Goal: Information Seeking & Learning: Learn about a topic

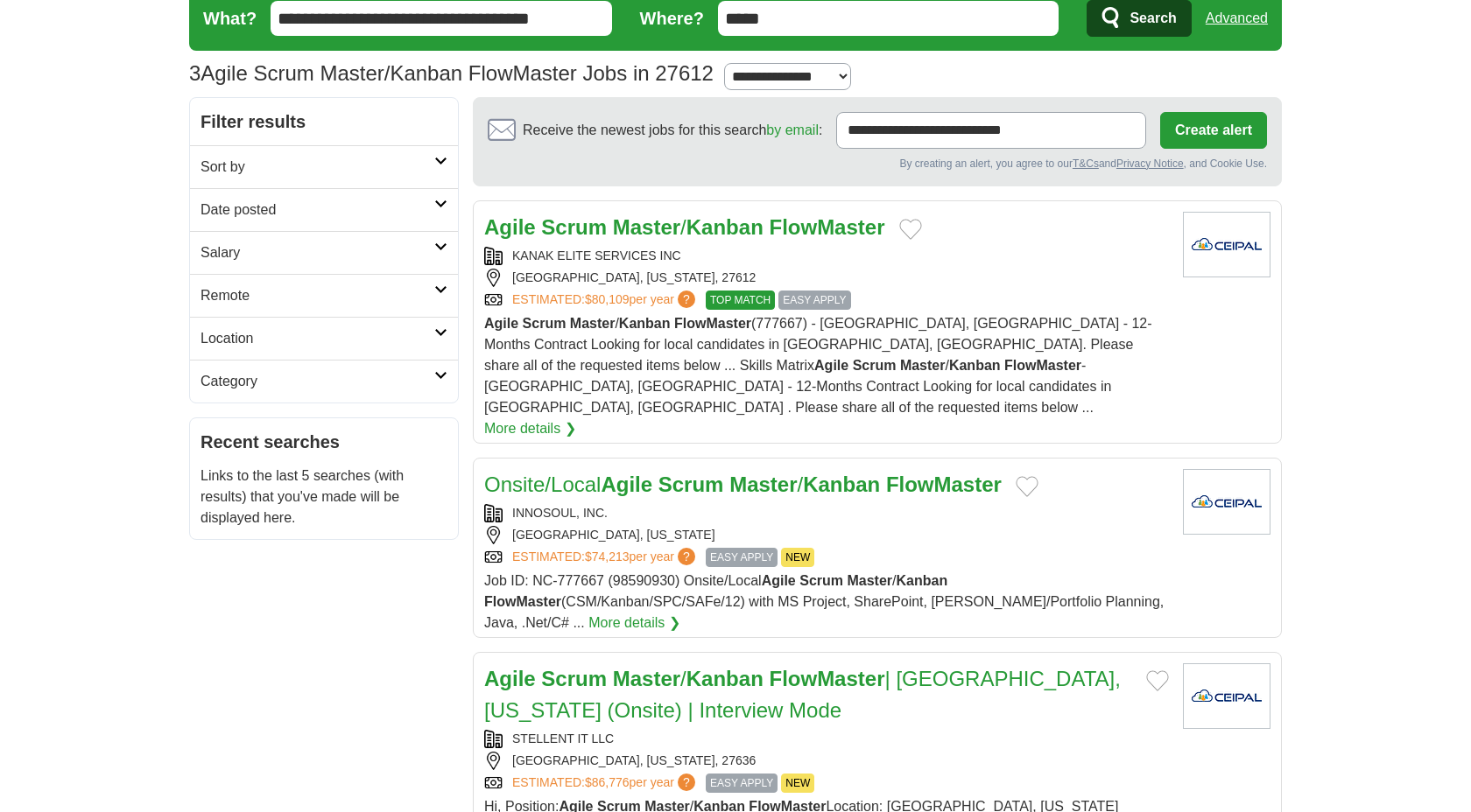
scroll to position [78, 0]
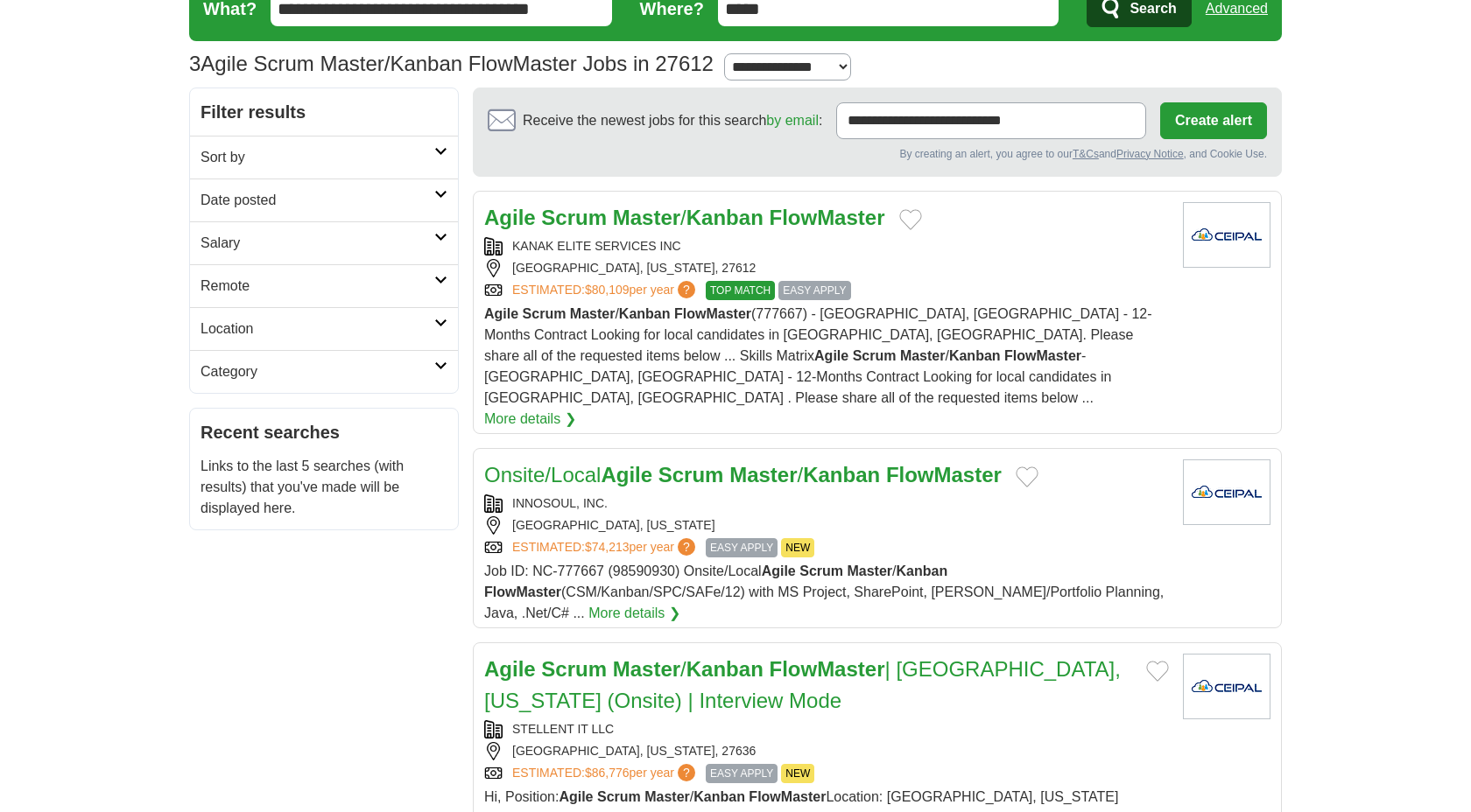
click at [1111, 539] on div "ESTIMATED: $74,213 per year ? EASY APPLY NEW" at bounding box center [827, 548] width 685 height 19
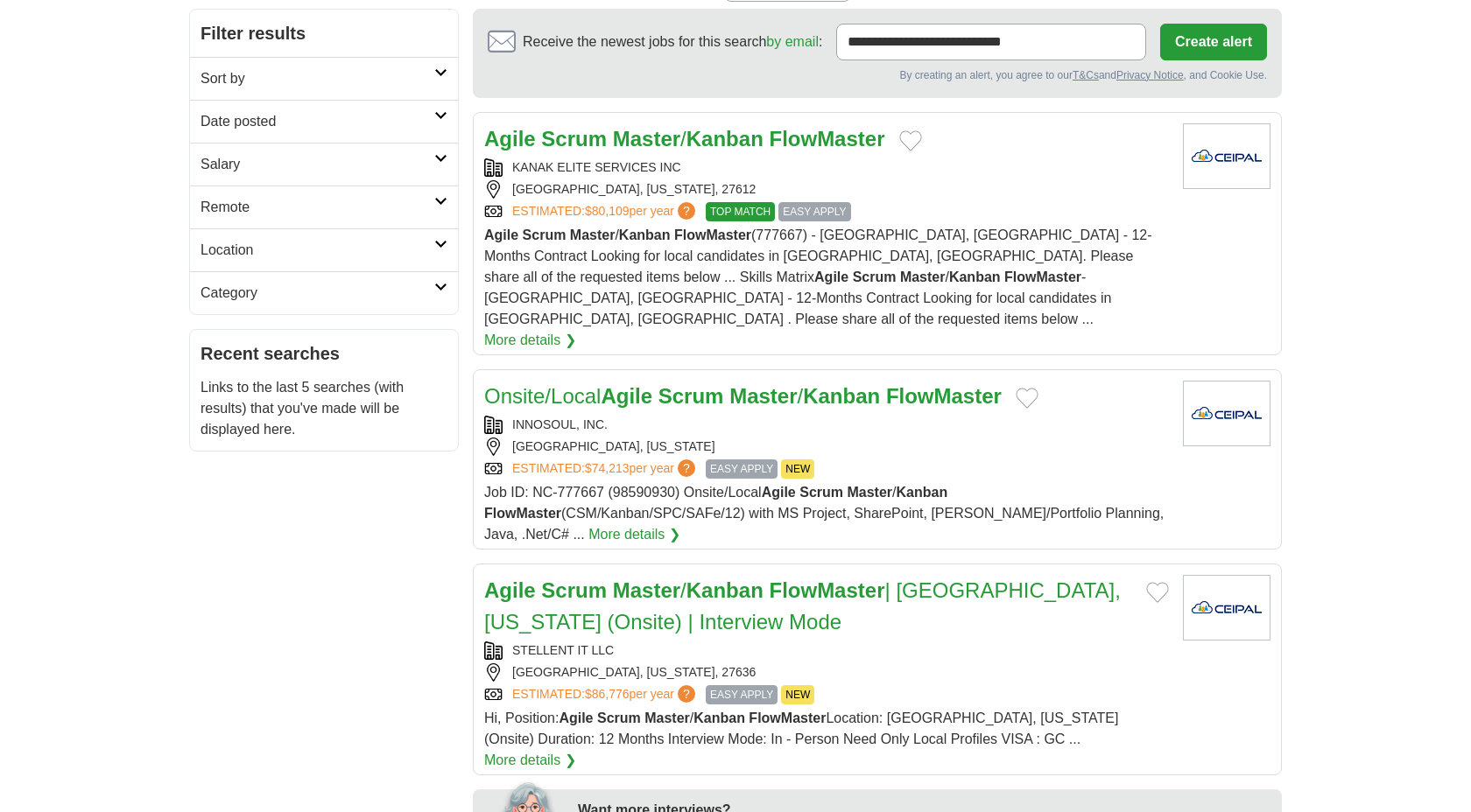
scroll to position [181, 0]
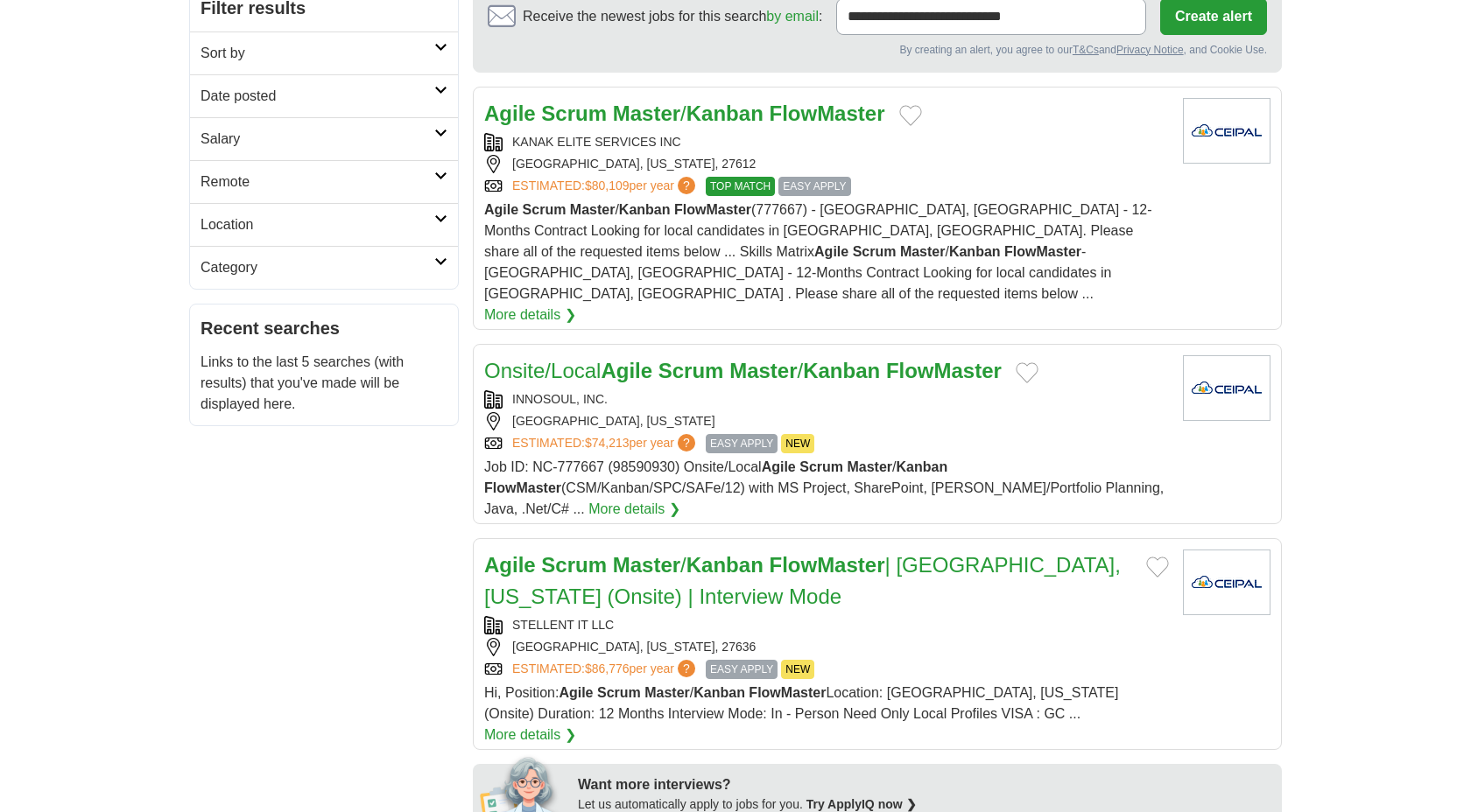
click at [993, 616] on div "STELLENT IT LLC" at bounding box center [827, 625] width 685 height 18
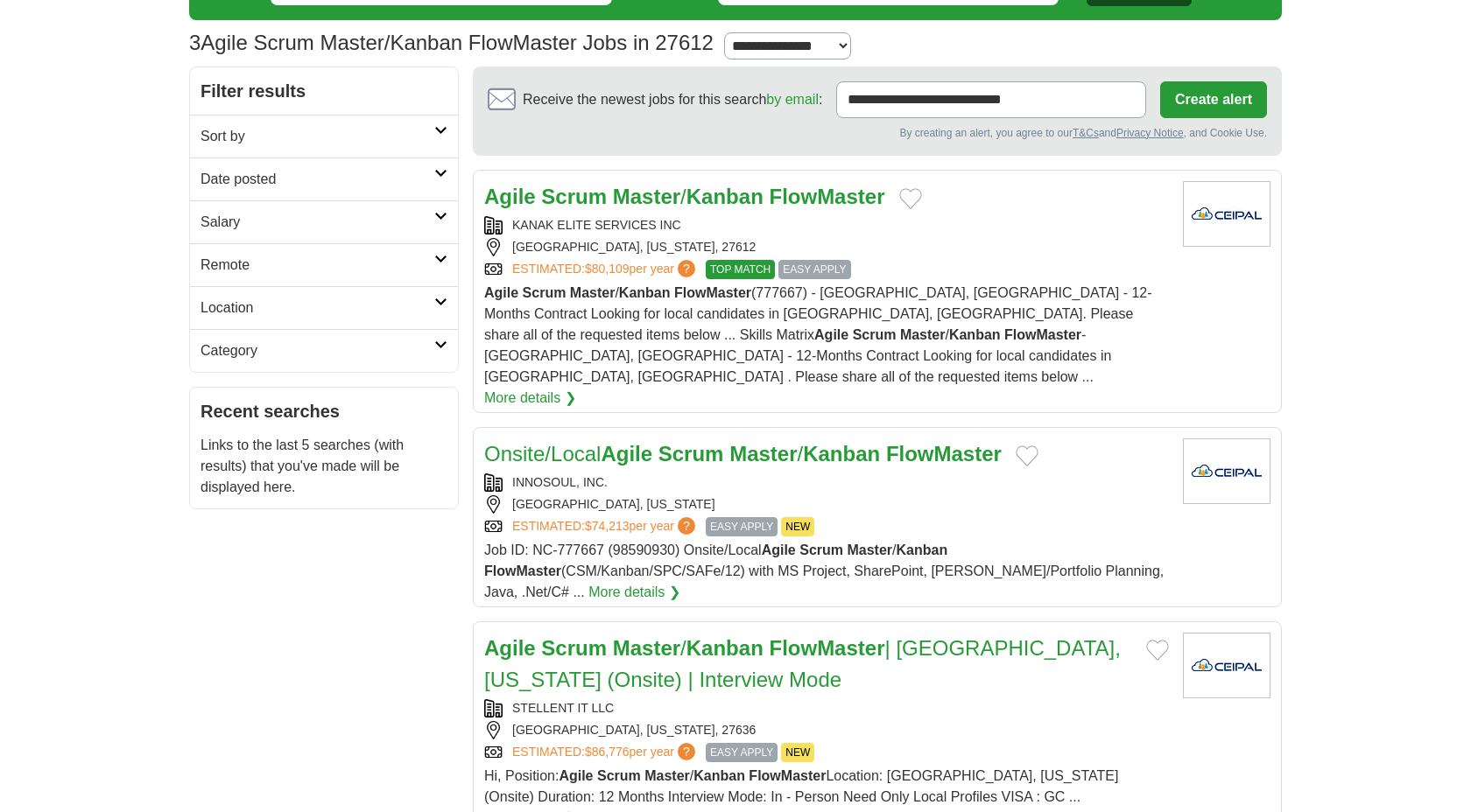
scroll to position [0, 0]
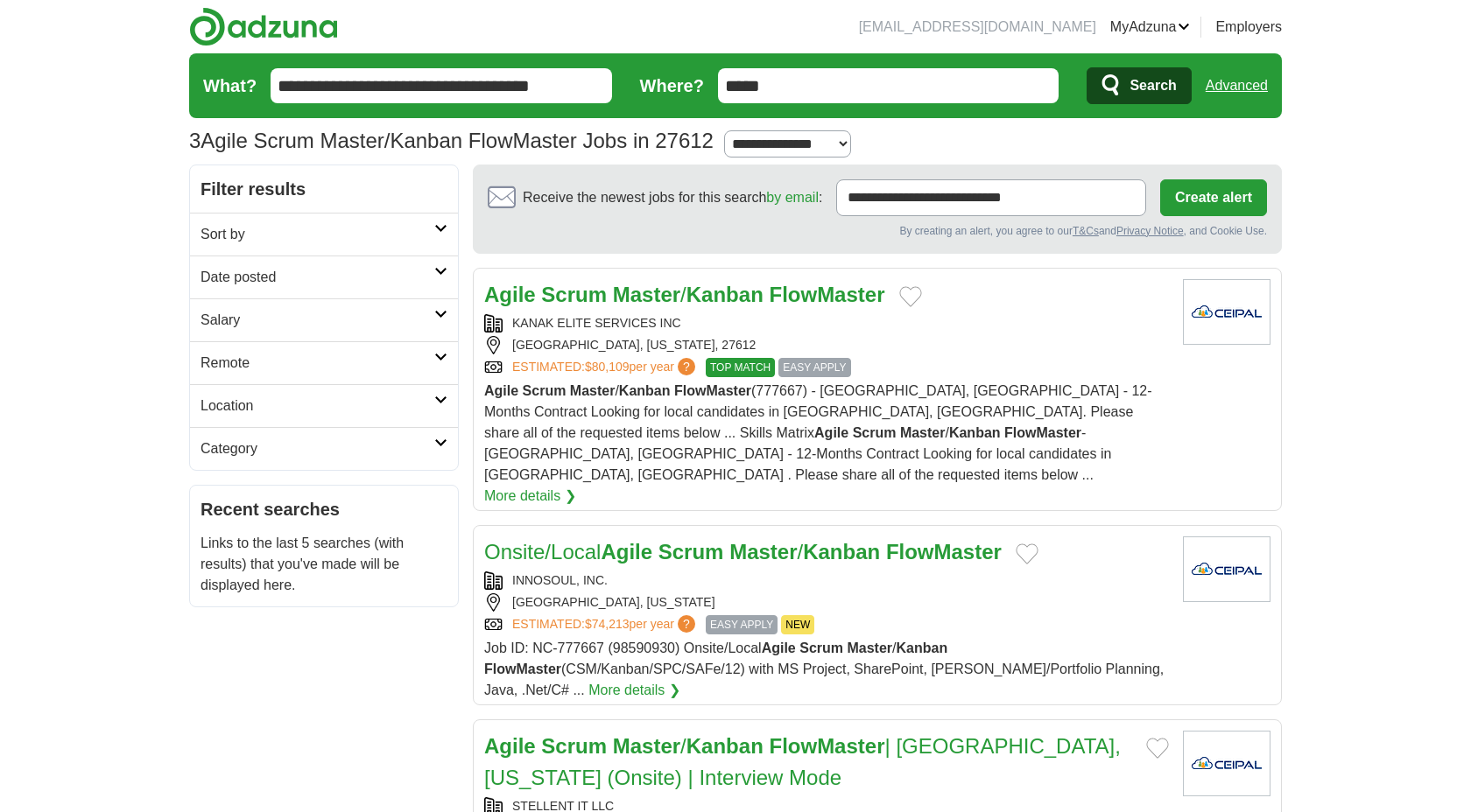
drag, startPoint x: 789, startPoint y: 81, endPoint x: 651, endPoint y: 77, distance: 138.1
click at [651, 77] on form "**********" at bounding box center [736, 85] width 1093 height 65
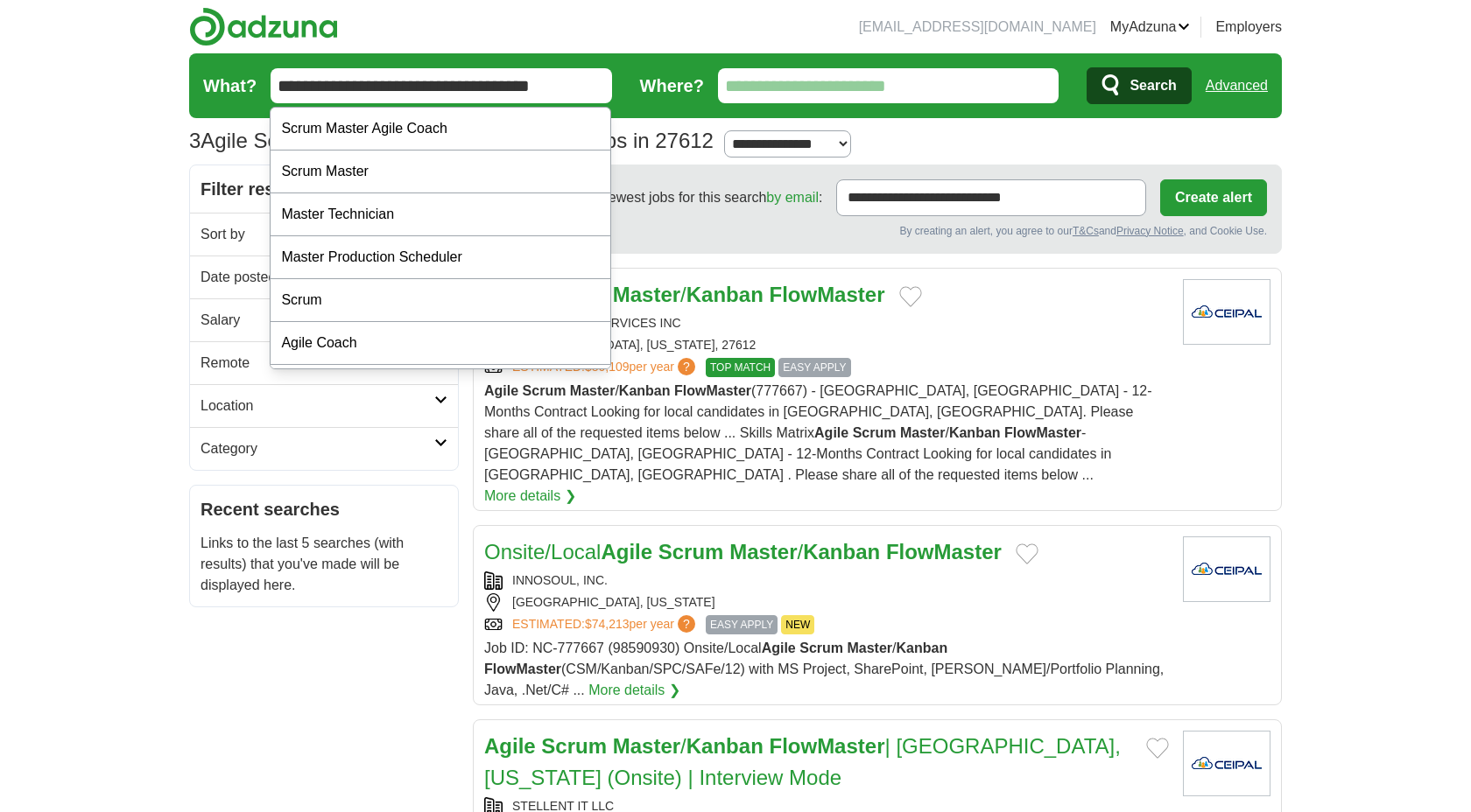
drag, startPoint x: 432, startPoint y: 86, endPoint x: 706, endPoint y: 93, distance: 274.1
click at [706, 93] on form "**********" at bounding box center [736, 85] width 1093 height 65
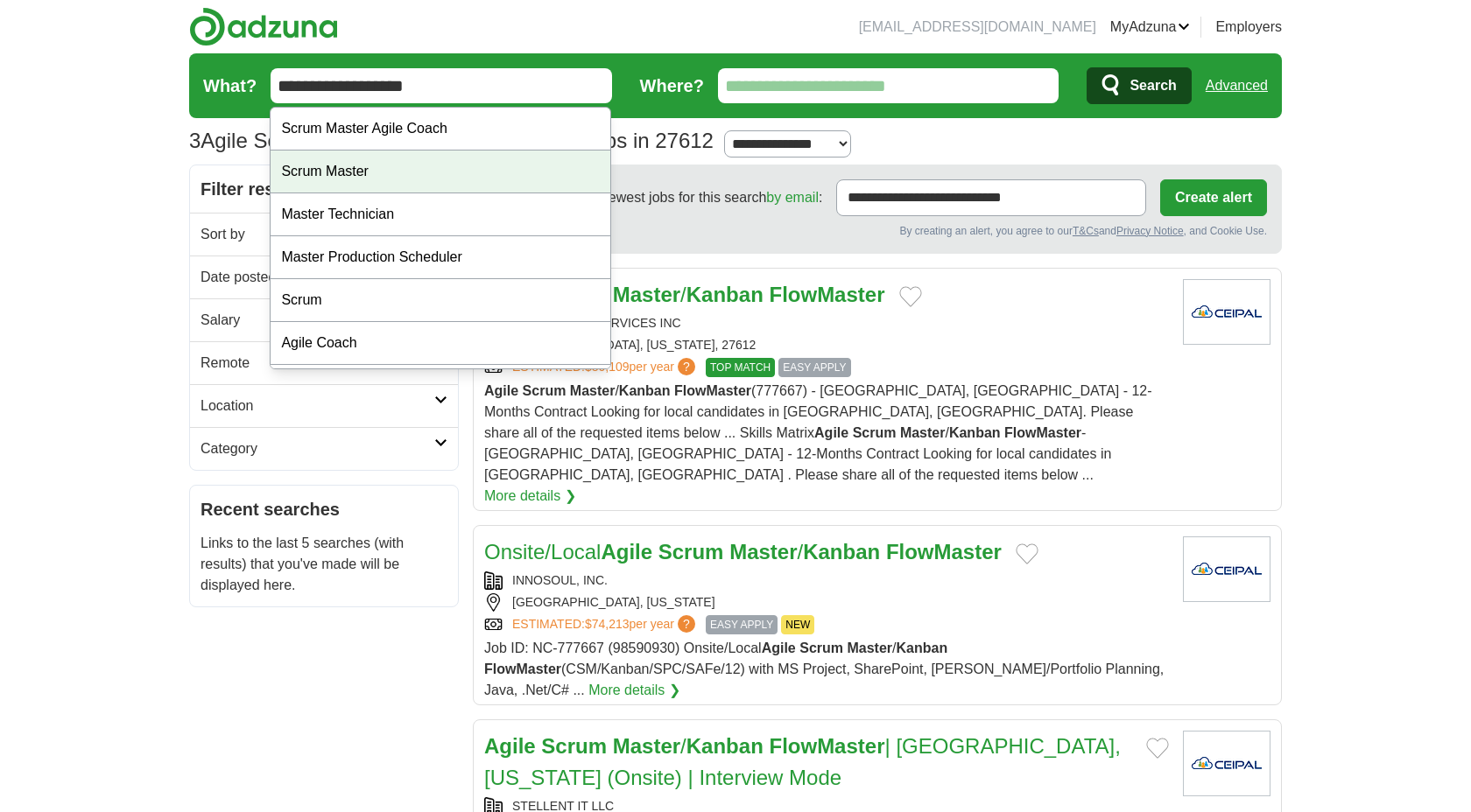
click at [422, 166] on div "Scrum Master" at bounding box center [440, 172] width 340 height 43
type input "**********"
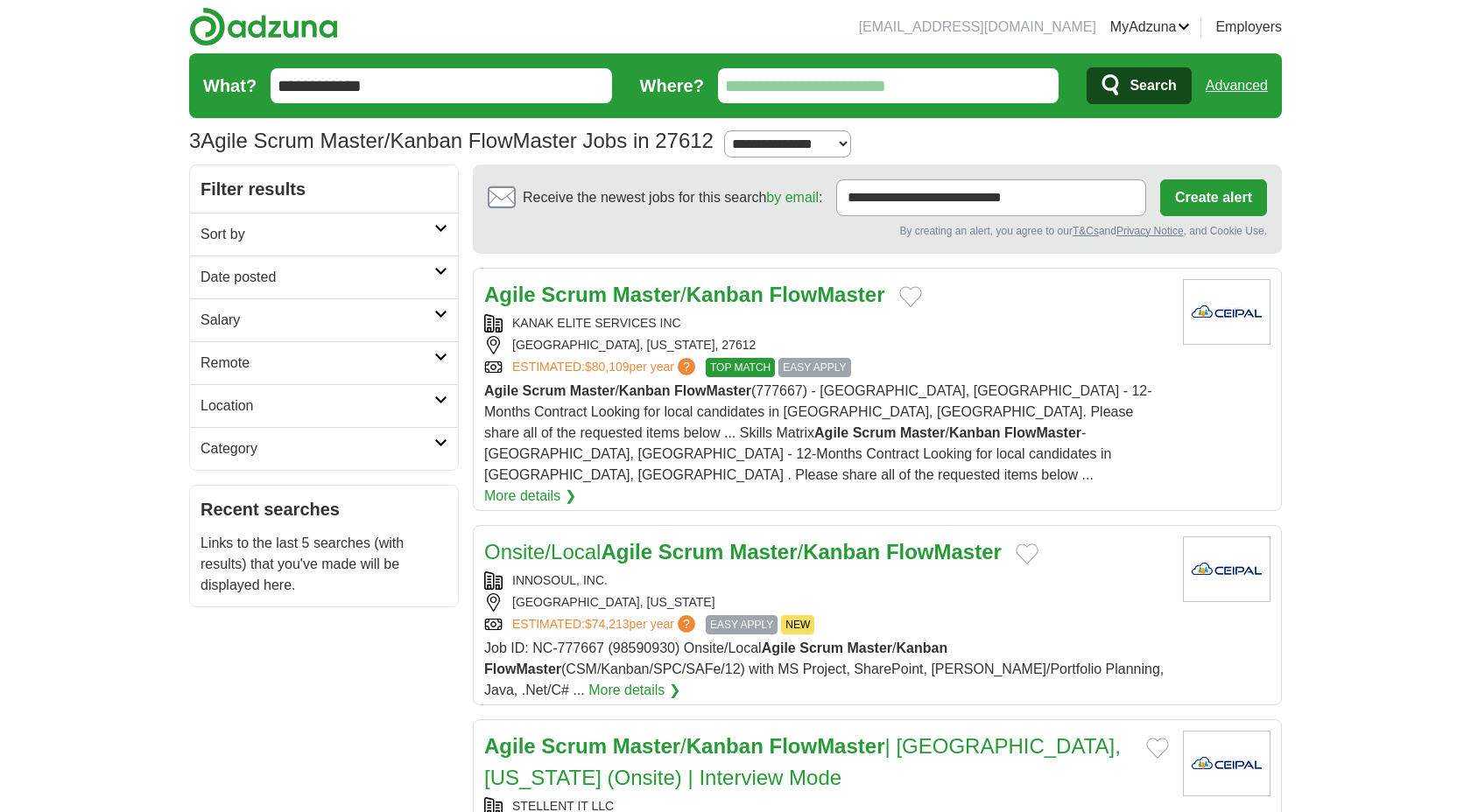
click at [1120, 85] on icon "submit" at bounding box center [1112, 85] width 21 height 24
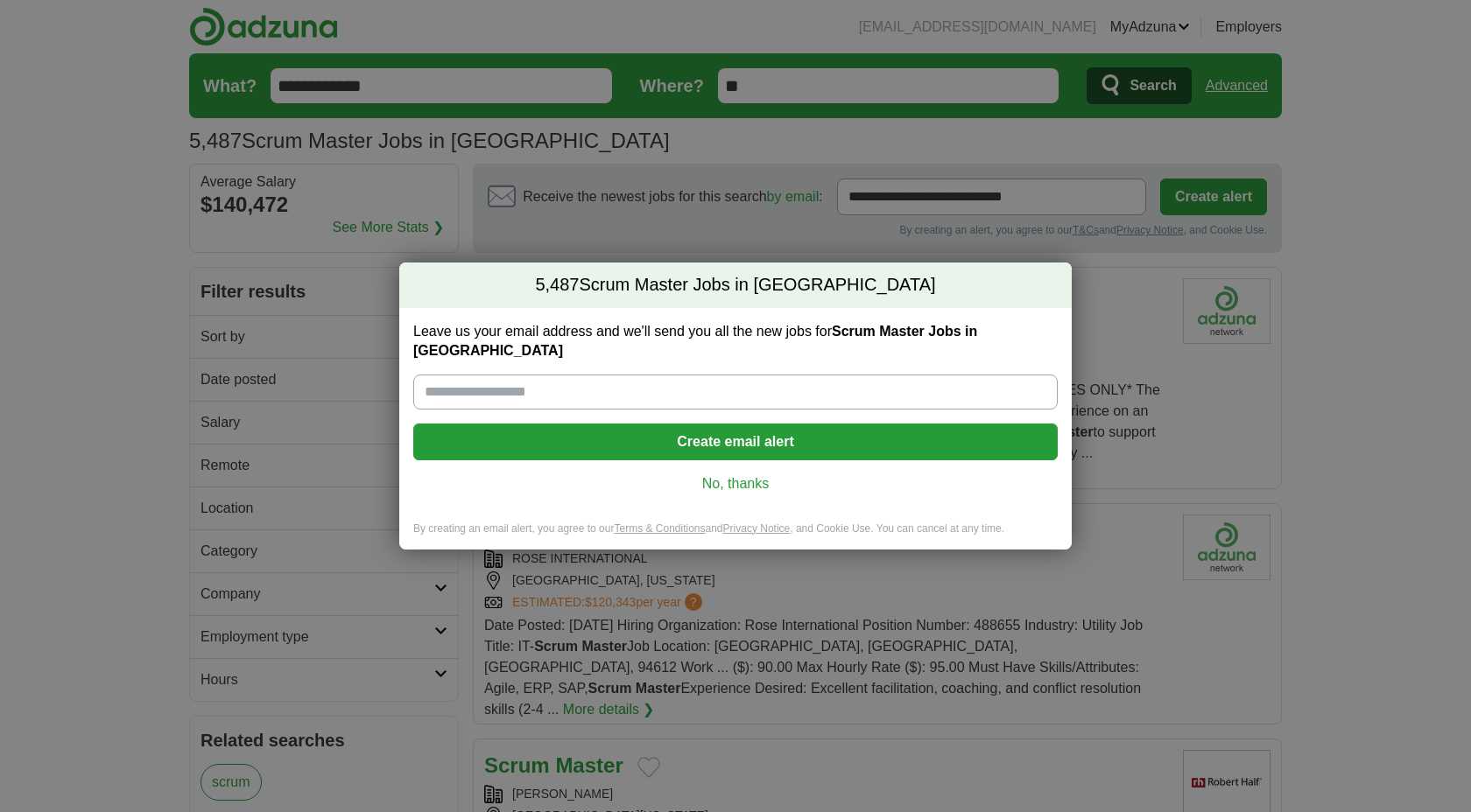
click at [736, 475] on link "No, thanks" at bounding box center [736, 484] width 616 height 19
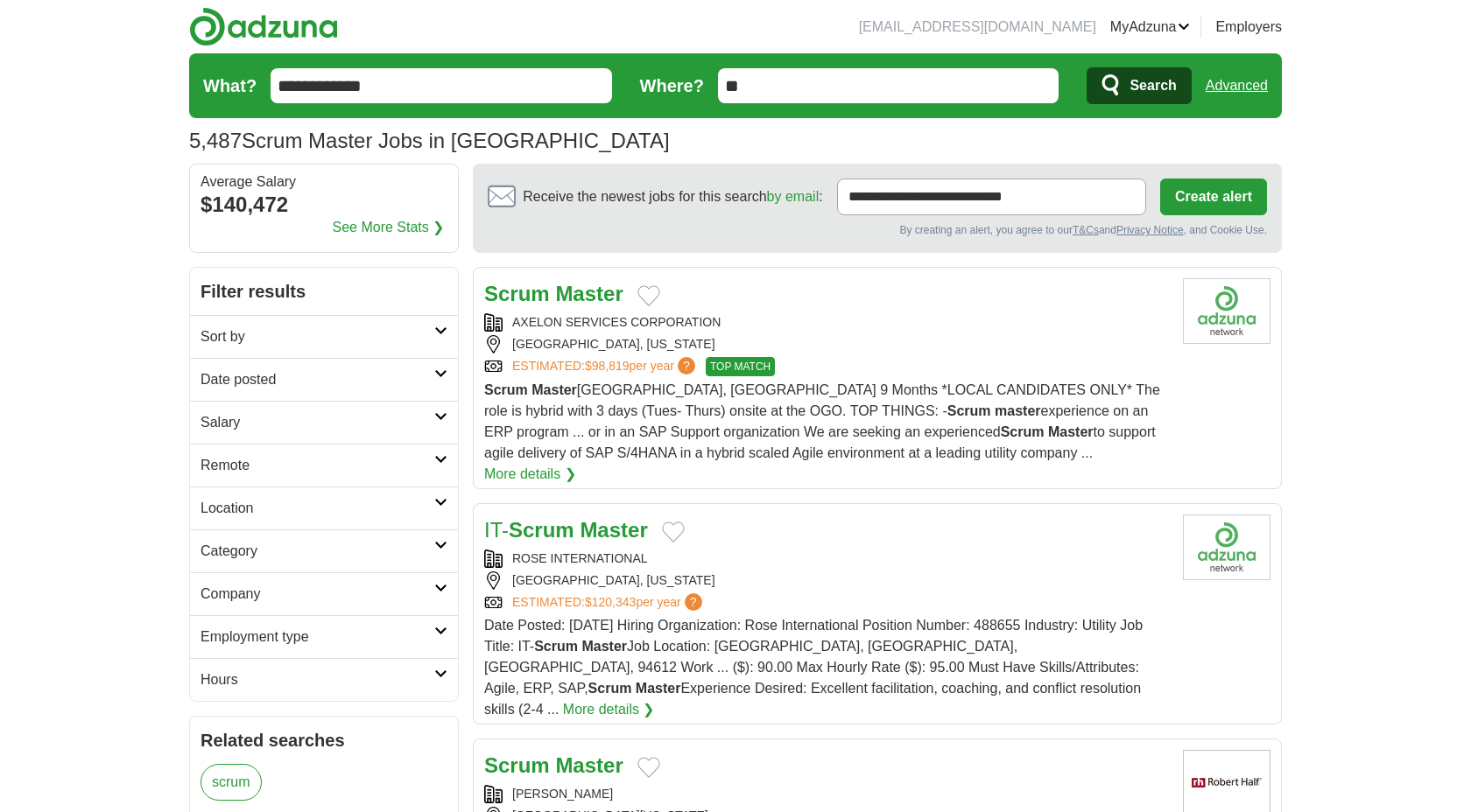
click at [366, 375] on h2 "Date posted" at bounding box center [317, 380] width 234 height 21
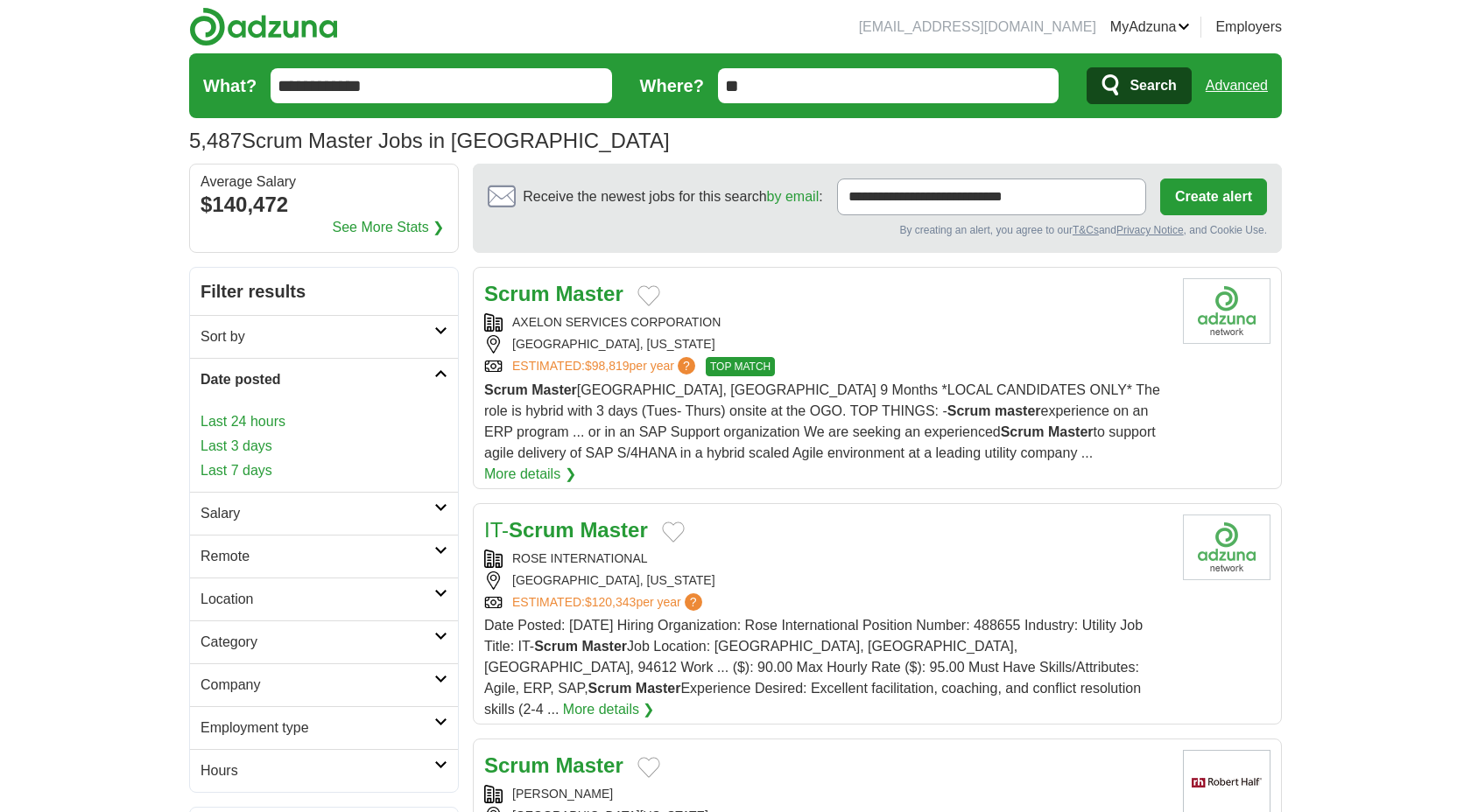
click at [310, 423] on link "Last 24 hours" at bounding box center [324, 422] width 247 height 21
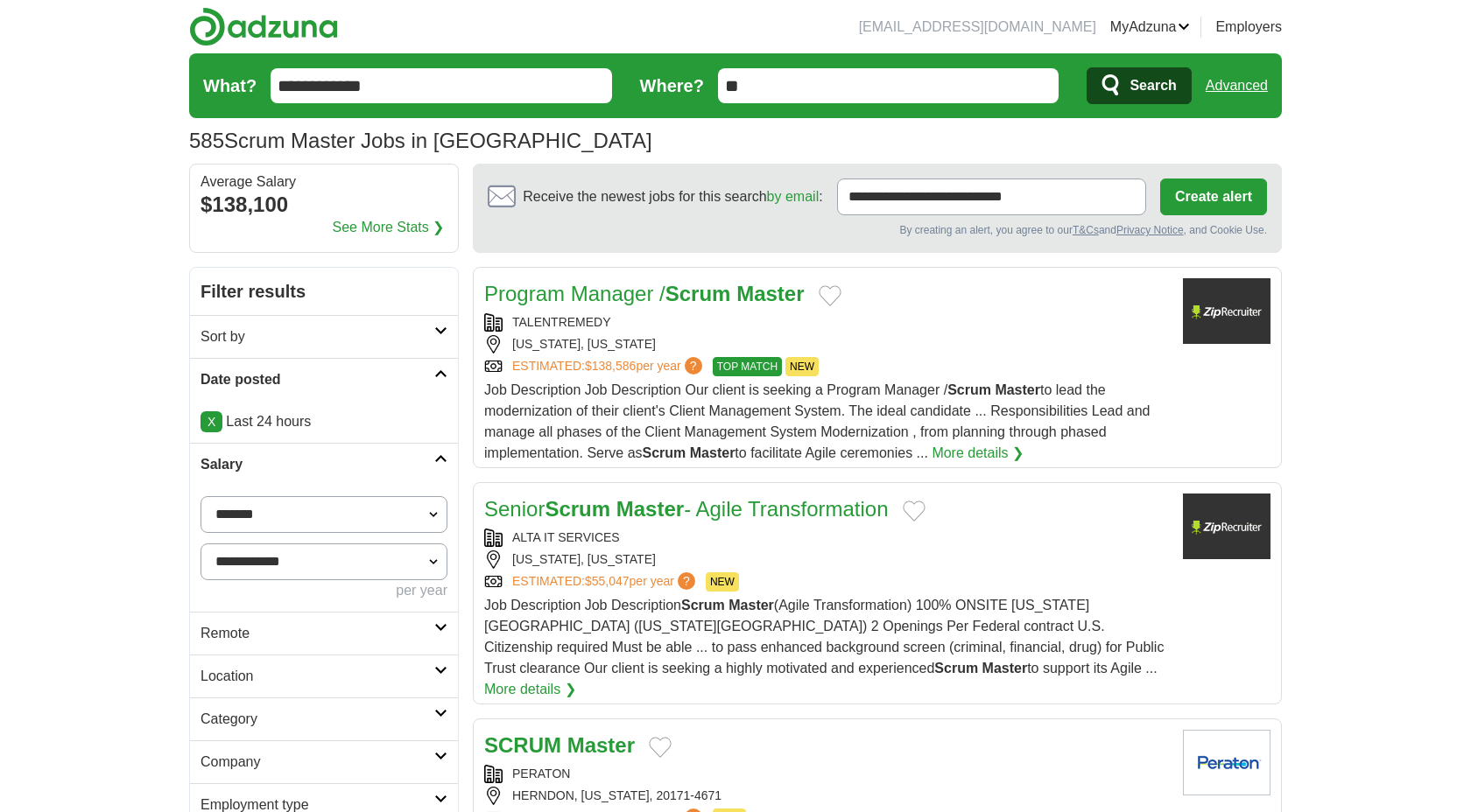
click at [206, 420] on link "X" at bounding box center [211, 422] width 22 height 21
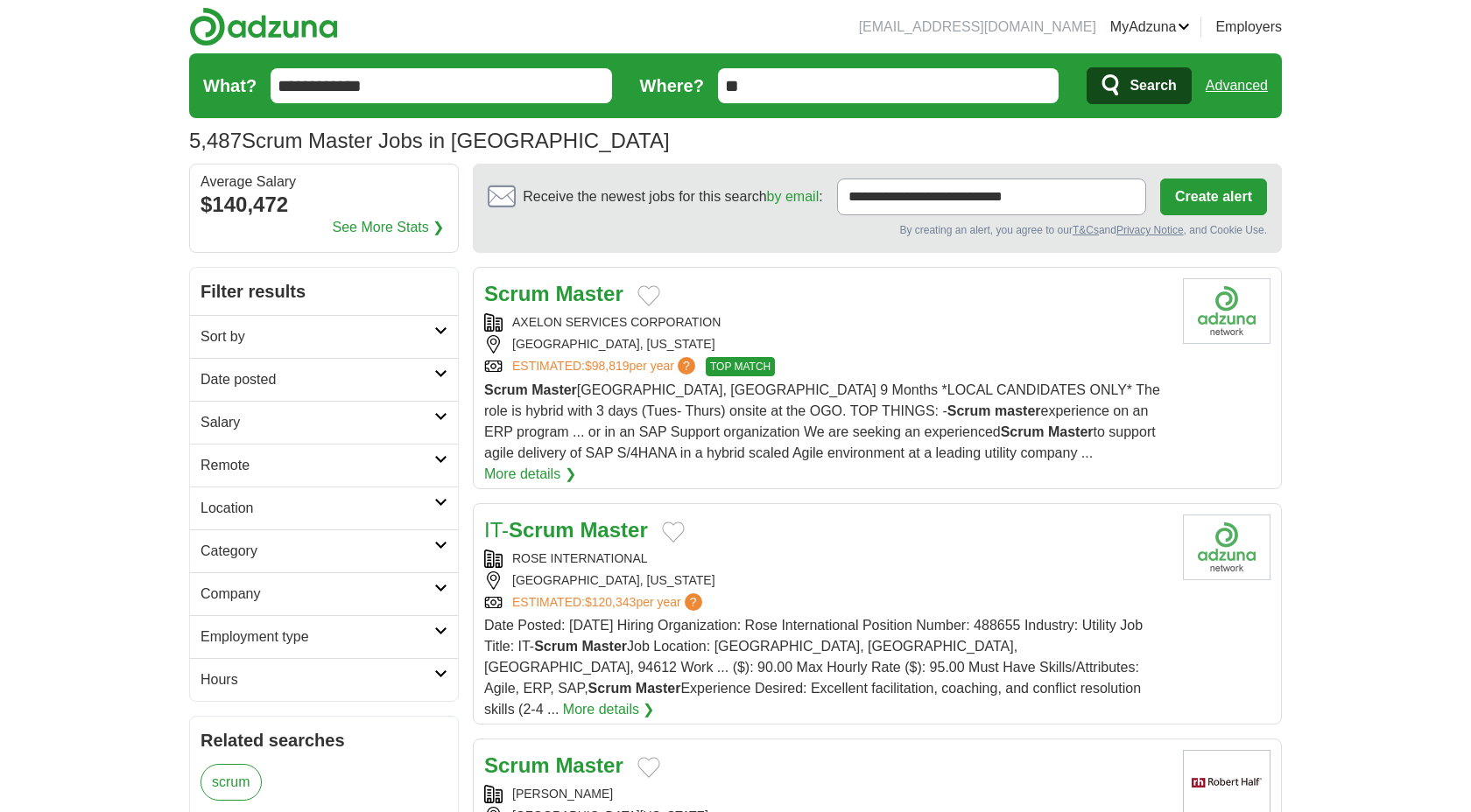
click at [303, 378] on h2 "Date posted" at bounding box center [317, 380] width 234 height 21
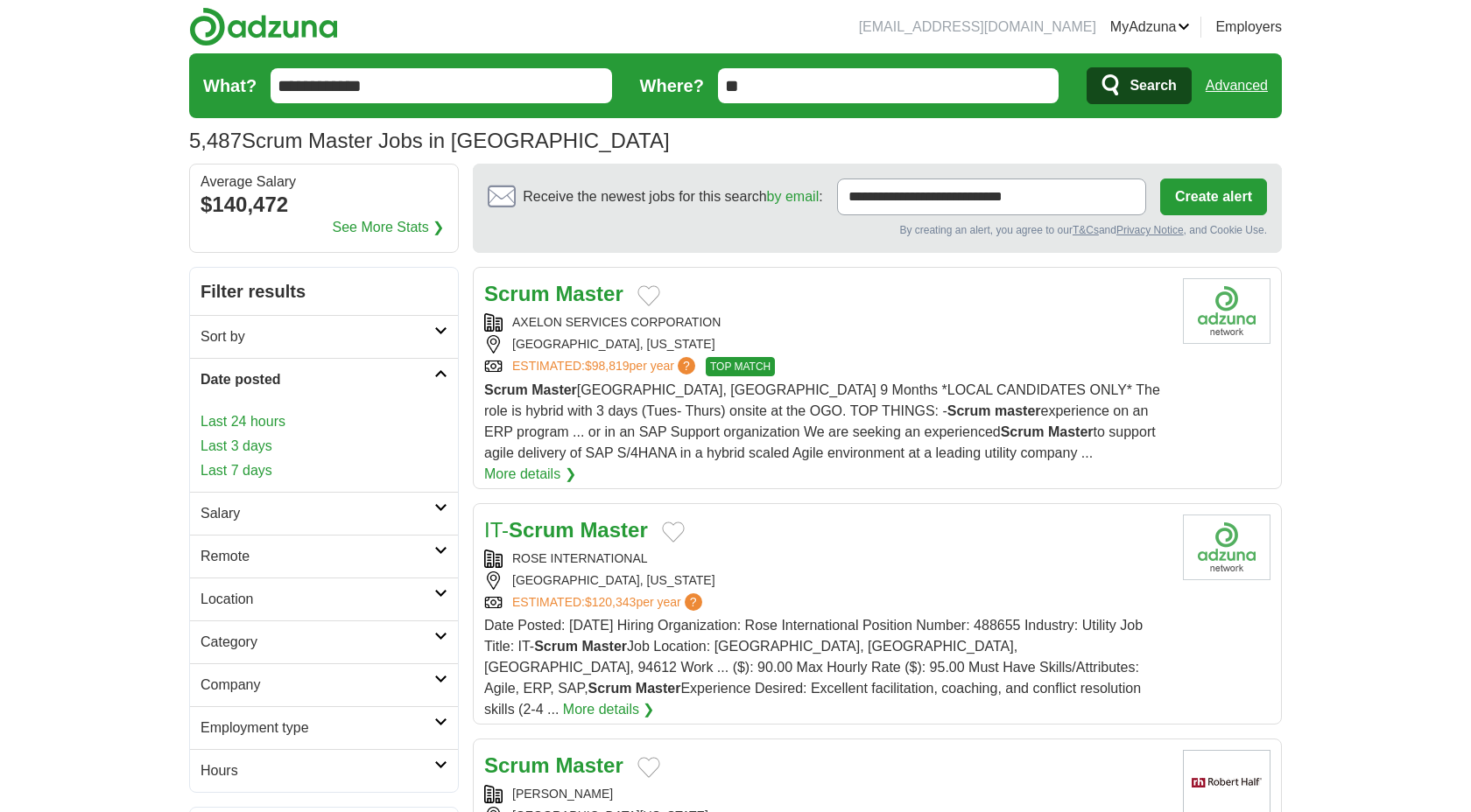
click at [242, 443] on link "Last 3 days" at bounding box center [324, 447] width 247 height 21
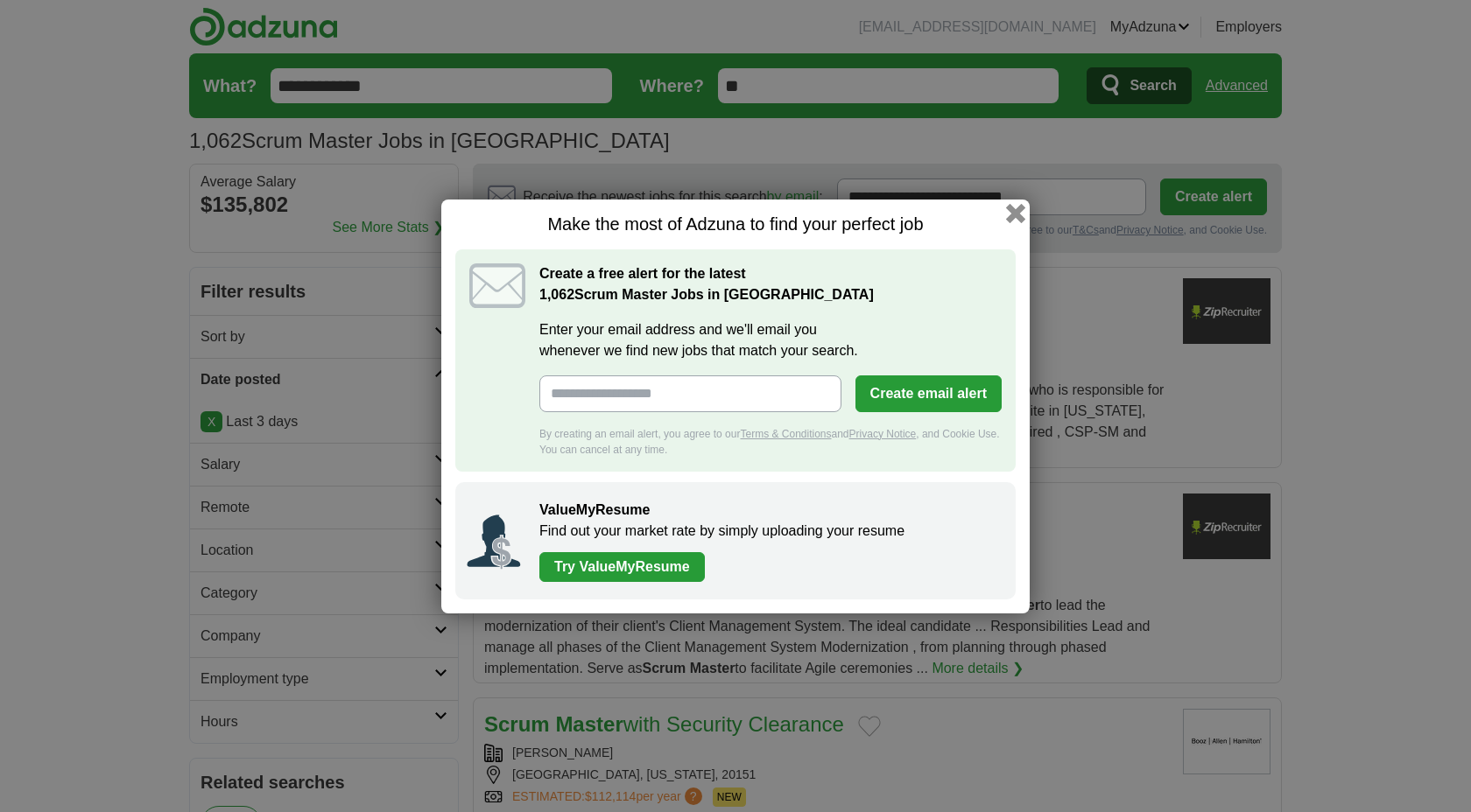
click at [1017, 210] on button "button" at bounding box center [1016, 213] width 19 height 19
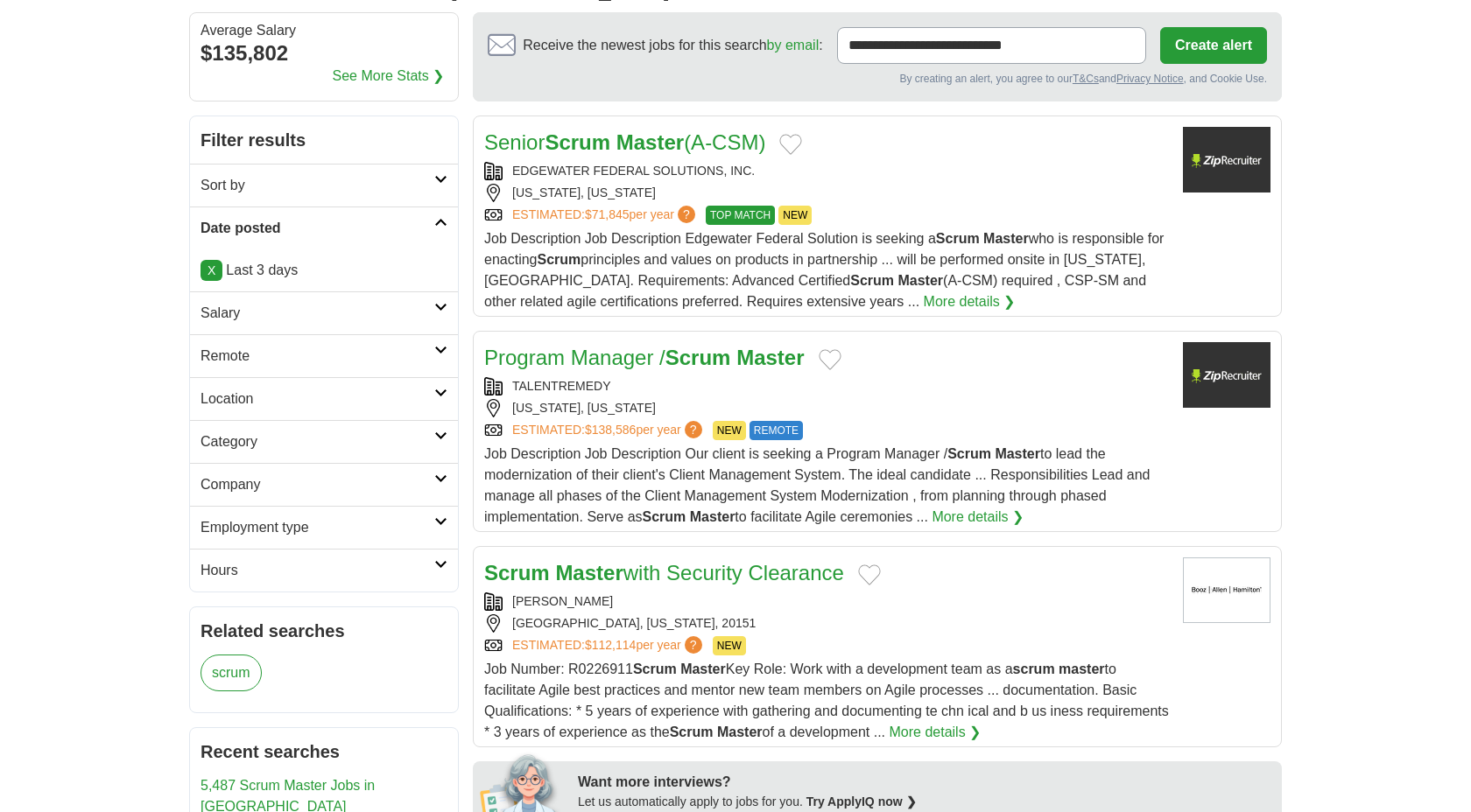
scroll to position [153, 0]
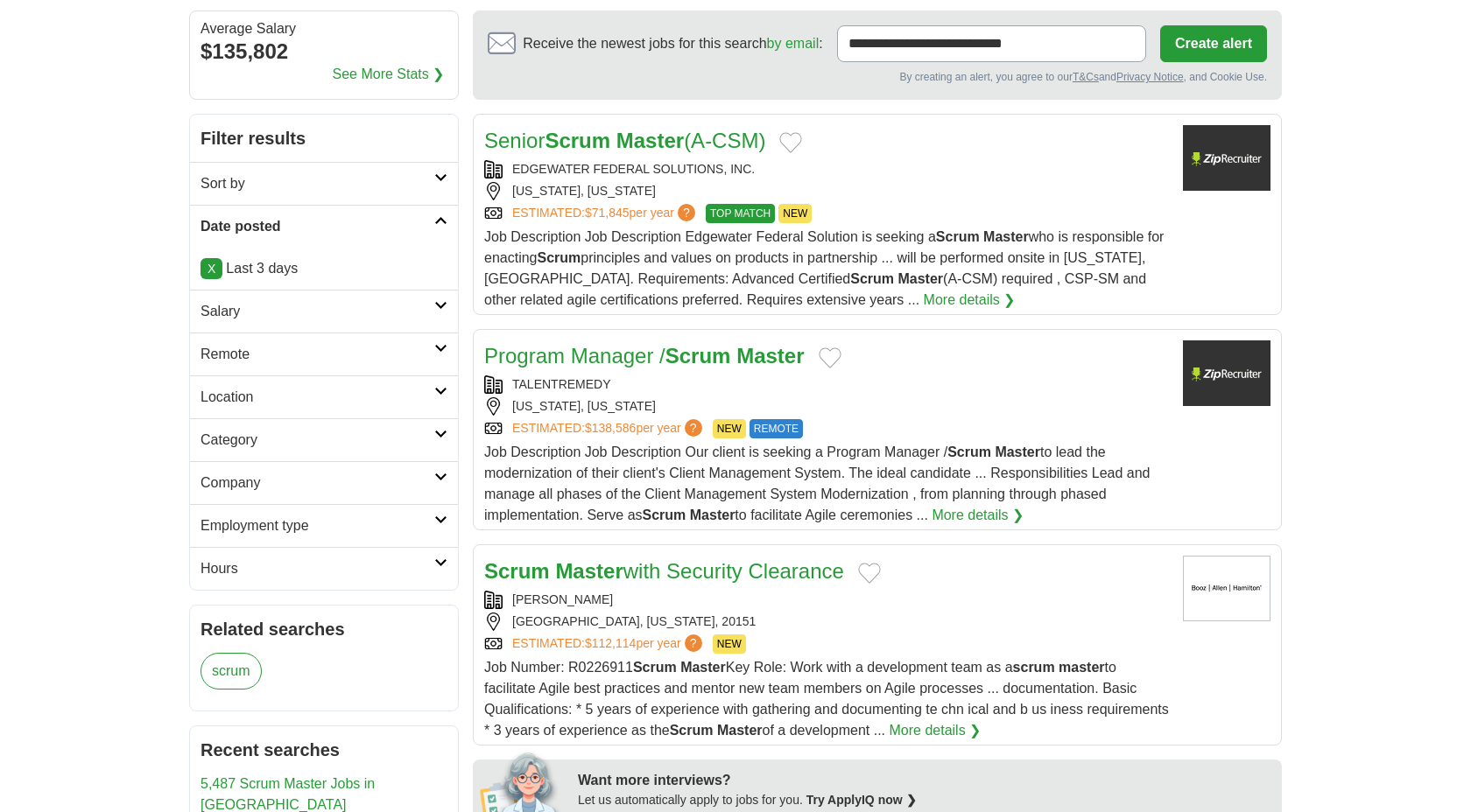
click at [1039, 200] on div "WASHINGTON, DISTRICT OF COLUMBIA" at bounding box center [827, 191] width 685 height 18
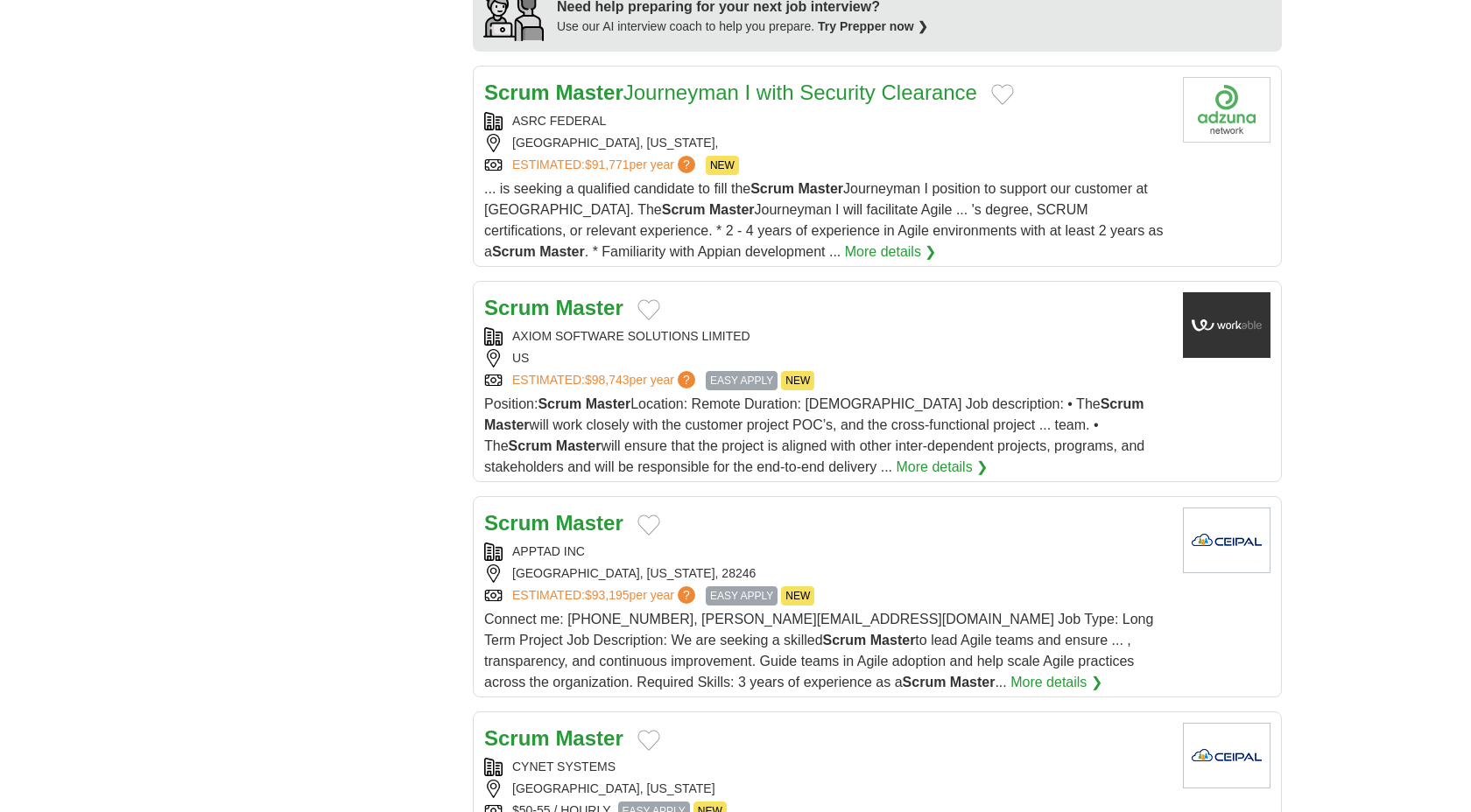
scroll to position [1680, 0]
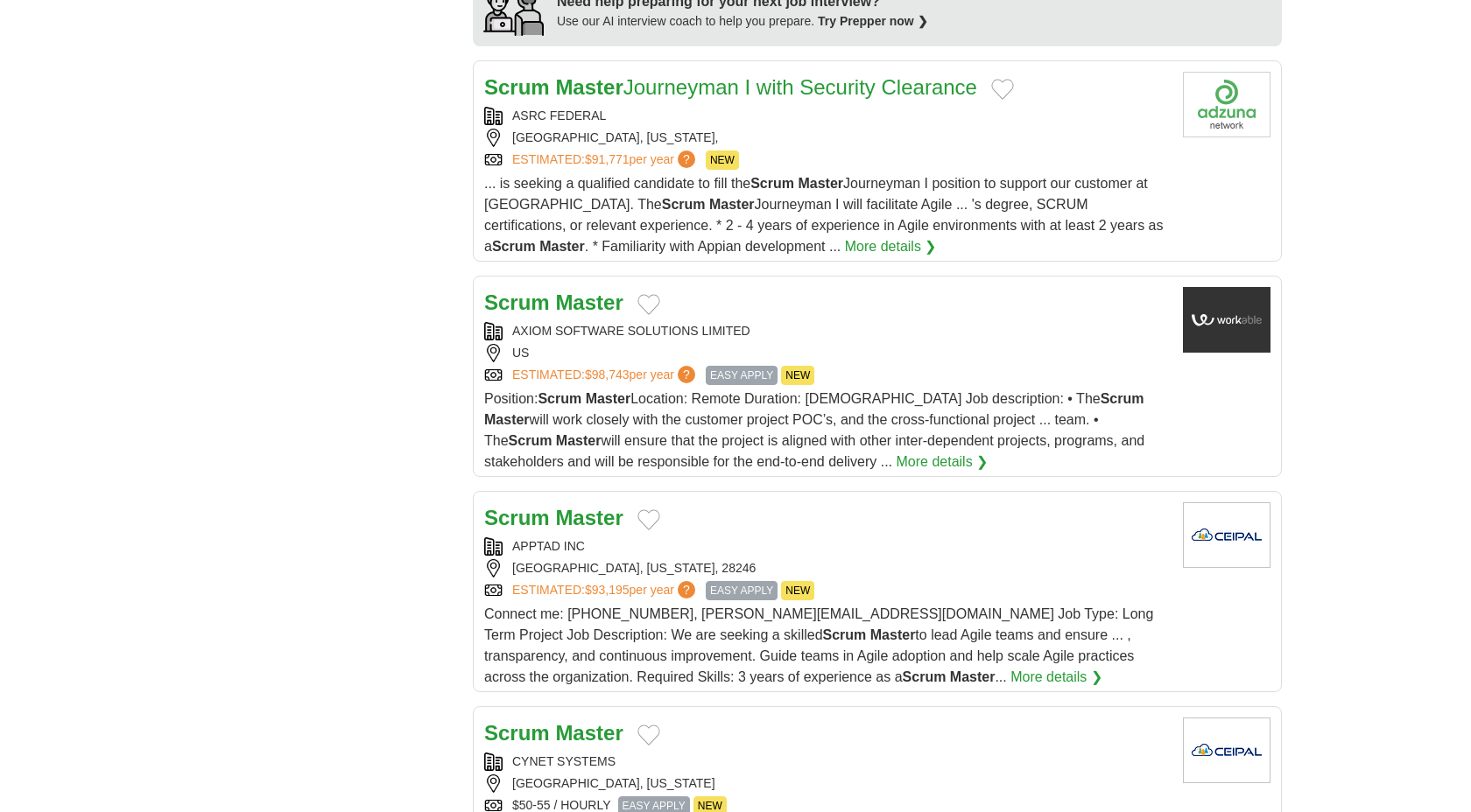
click at [1022, 520] on div "Scrum Master" at bounding box center [827, 518] width 685 height 32
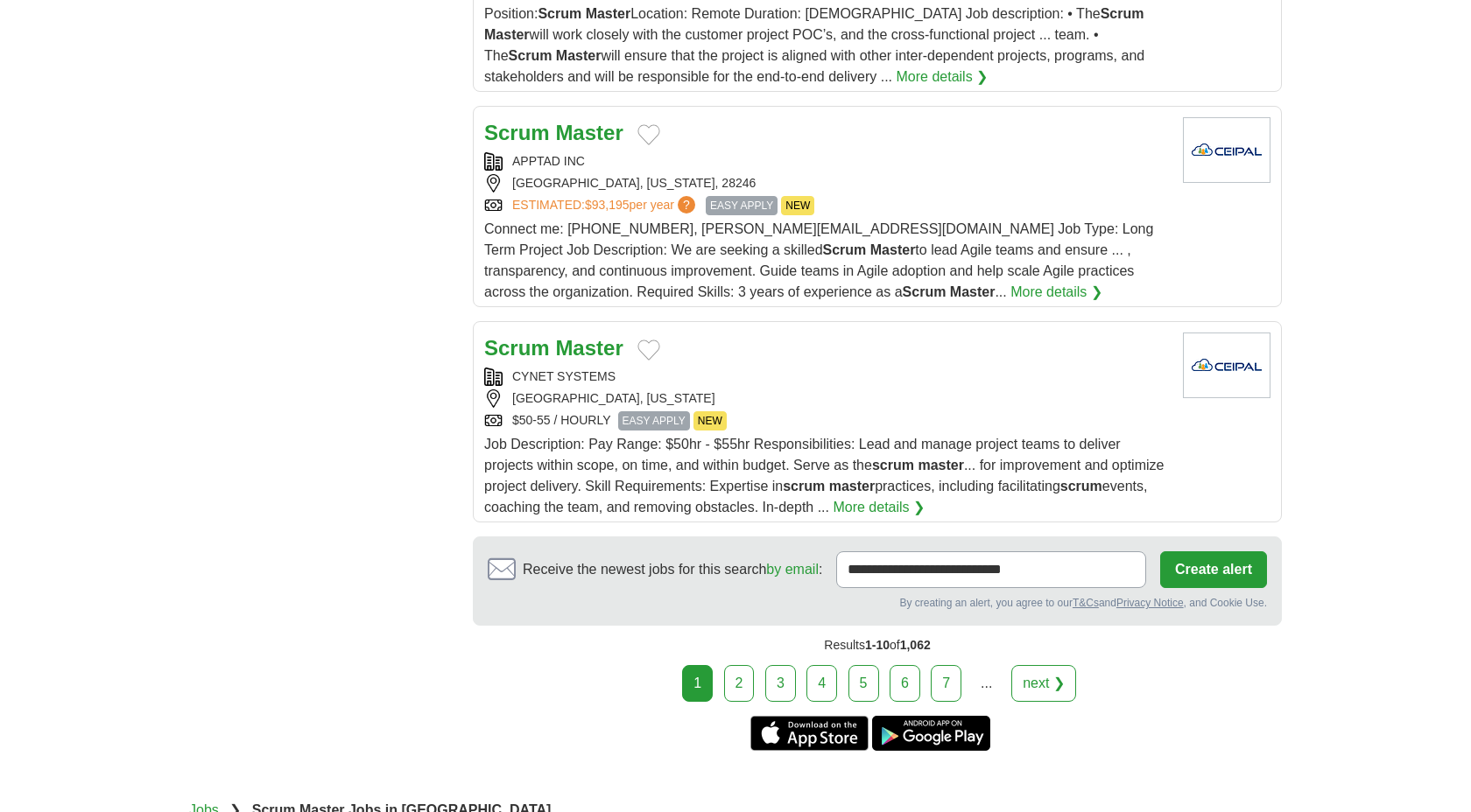
scroll to position [2081, 0]
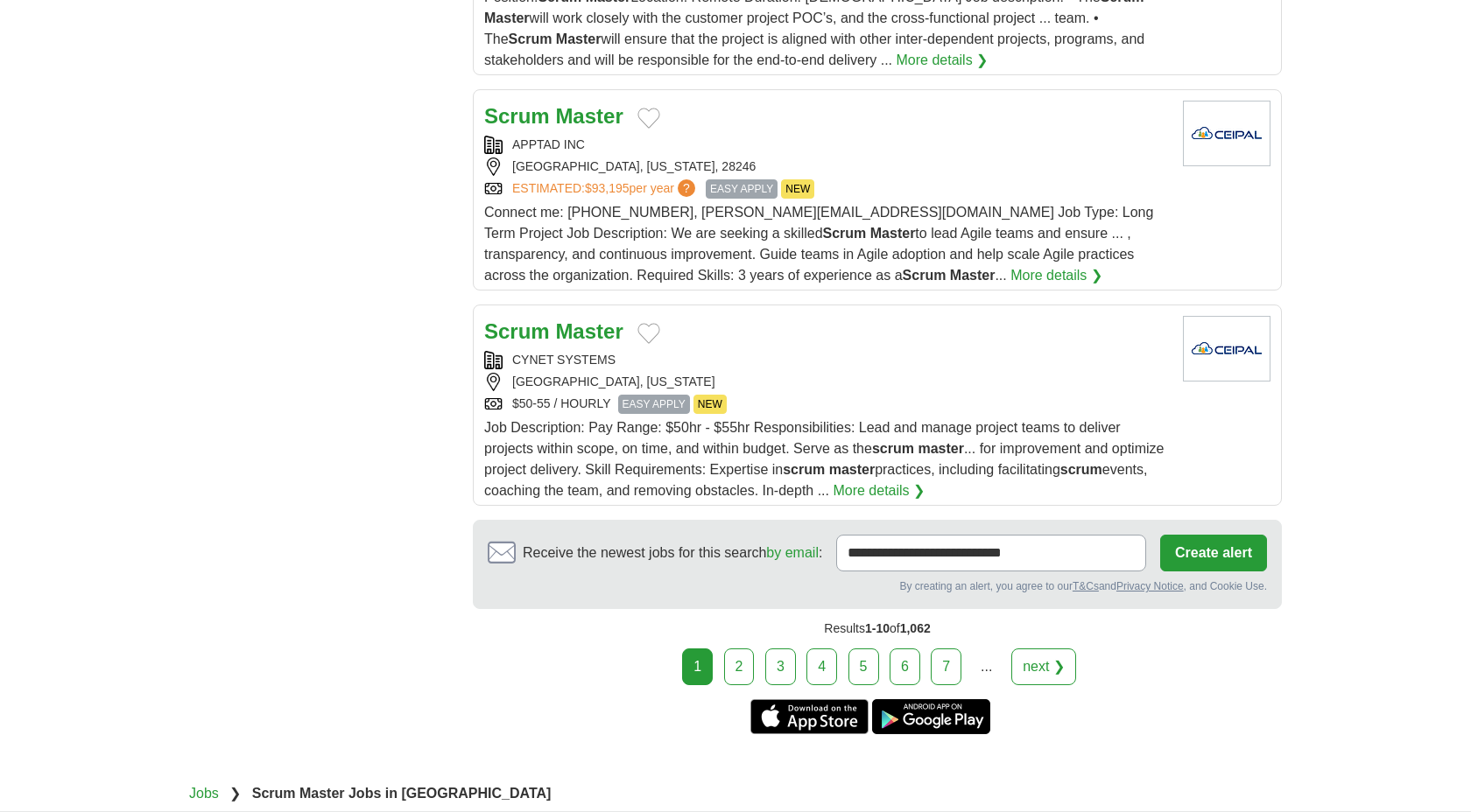
click at [739, 653] on link "2" at bounding box center [739, 667] width 31 height 37
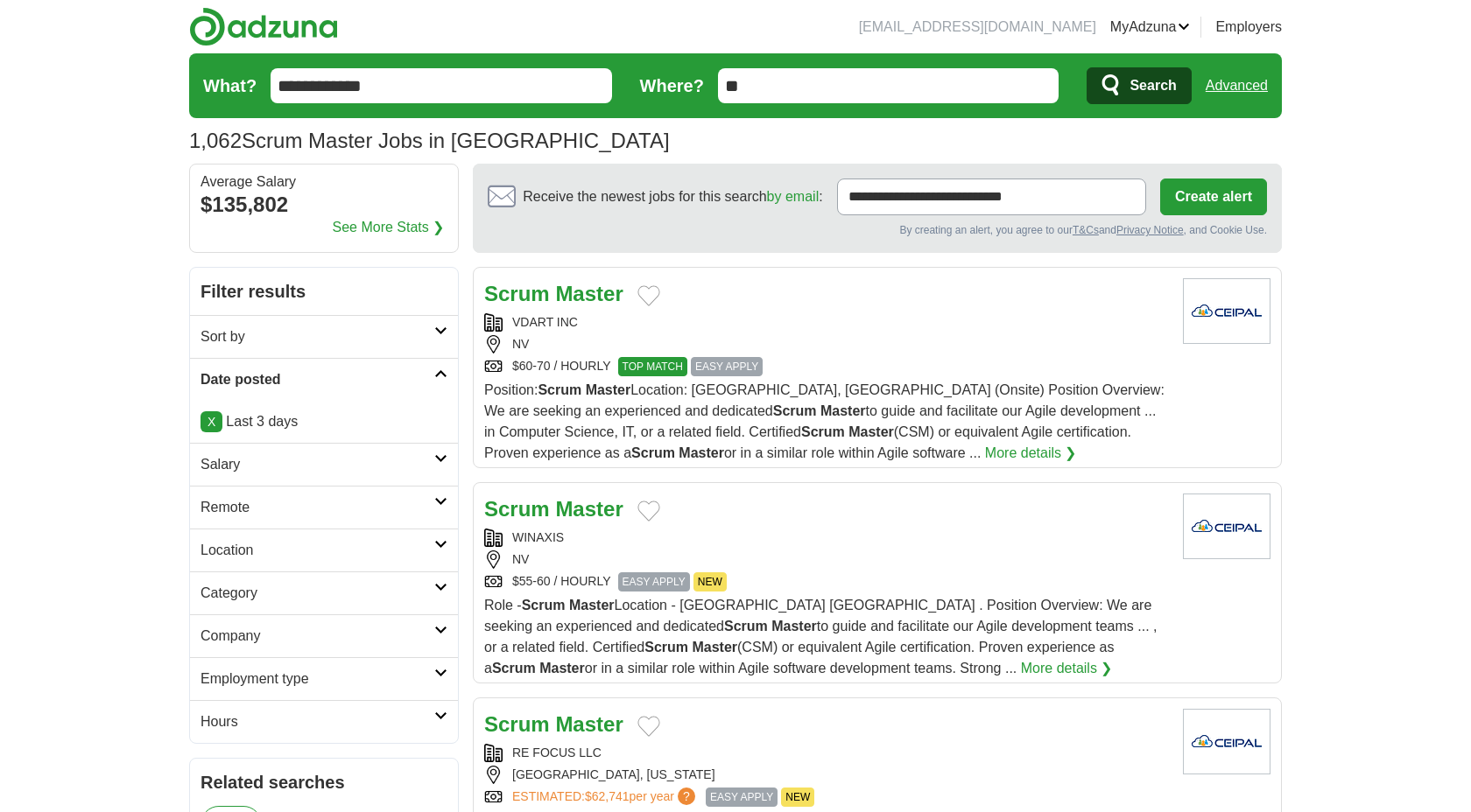
click at [921, 355] on div "VDART INC NV $60-70 / HOURLY TOP MATCH EASY APPLY" at bounding box center [827, 344] width 685 height 63
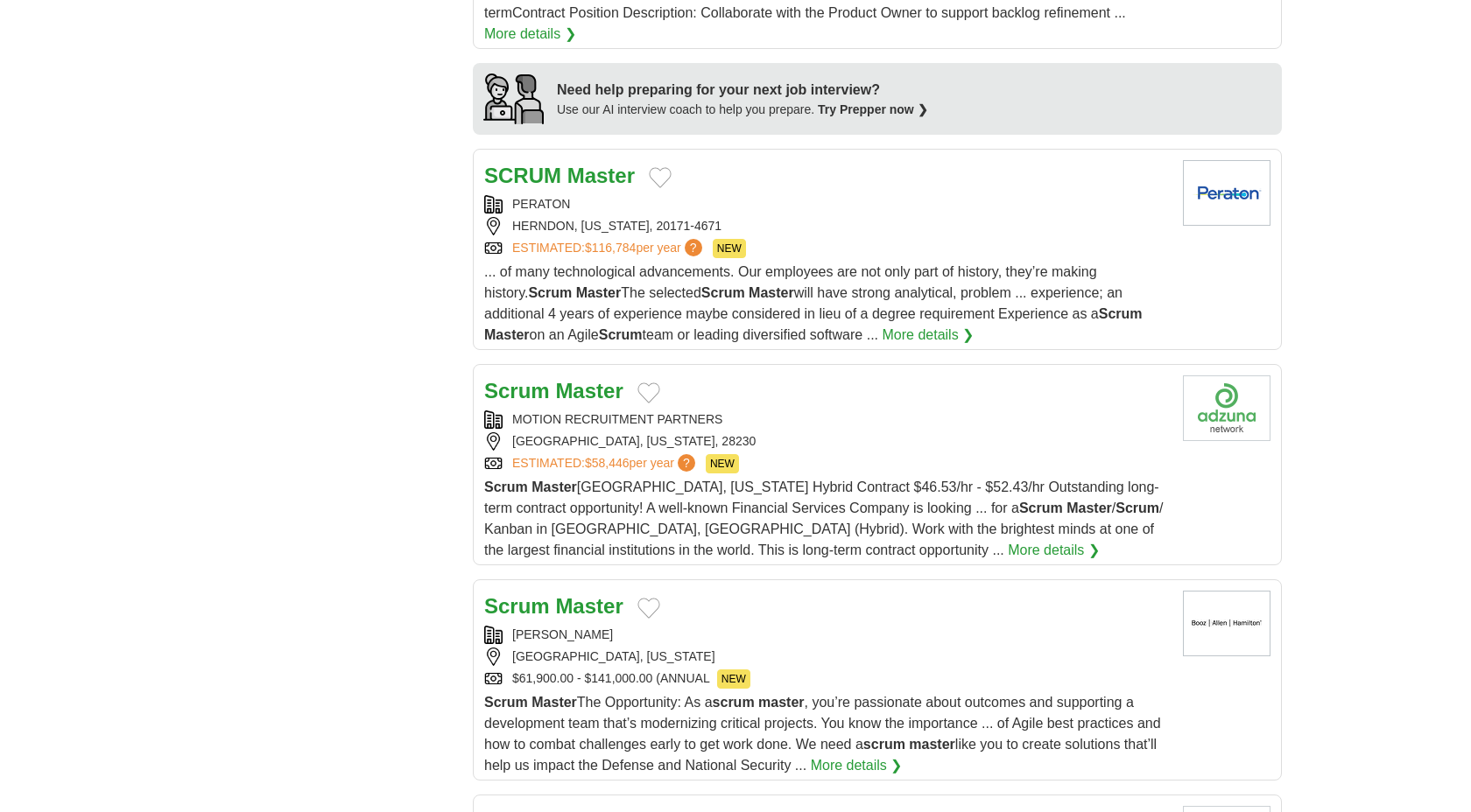
scroll to position [1483, 0]
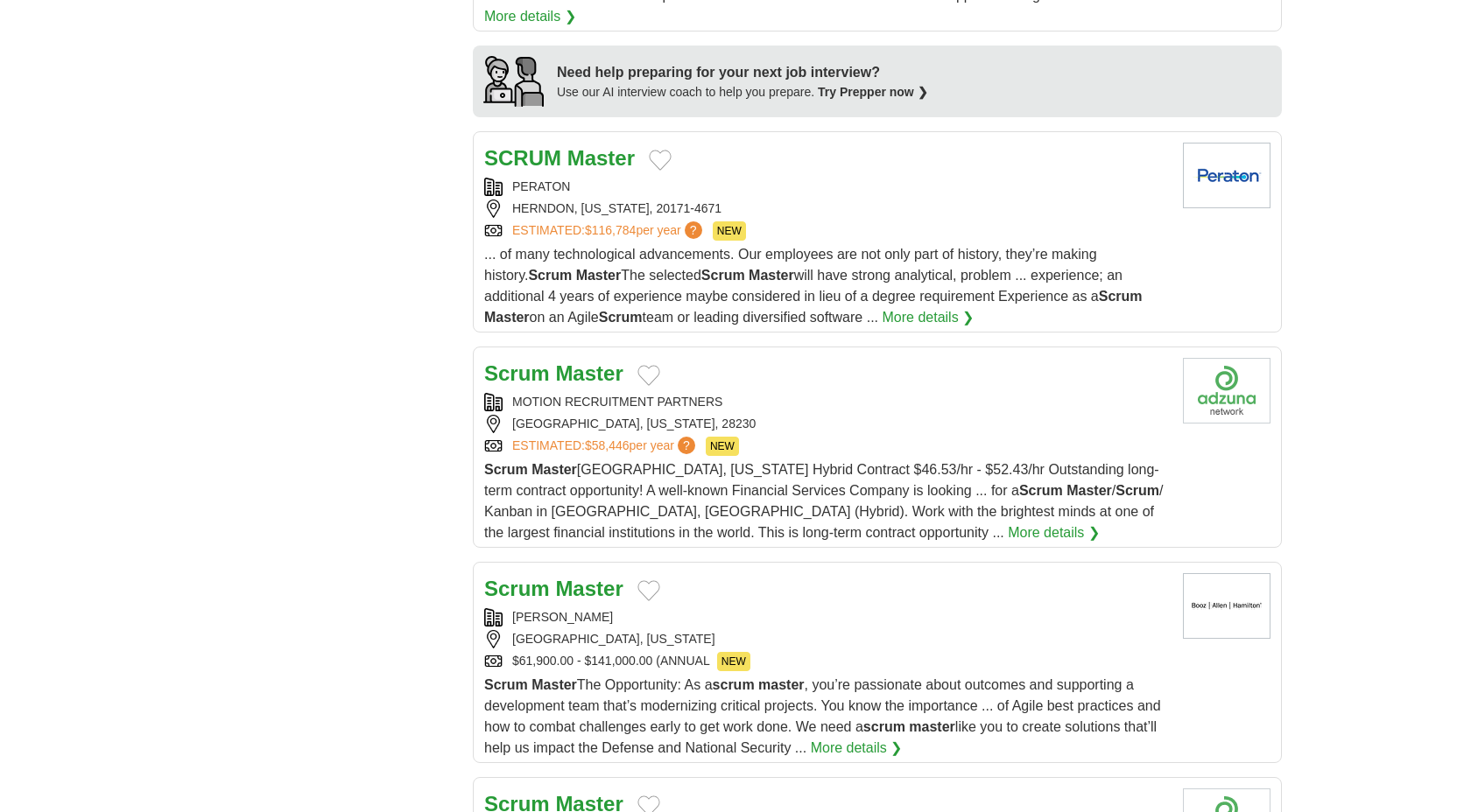
click at [892, 609] on div "BOOZ ALLEN HAMILTON" at bounding box center [827, 617] width 685 height 18
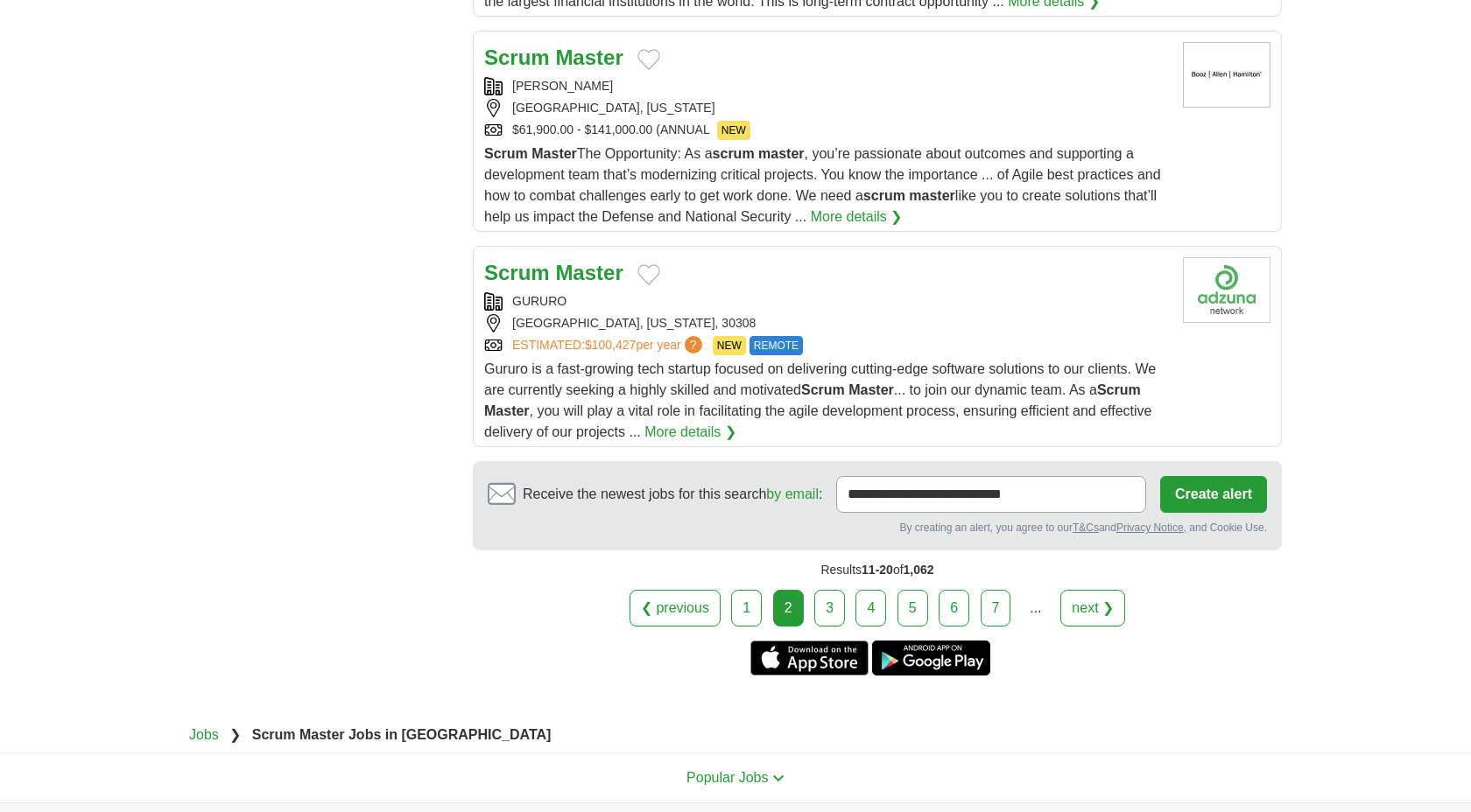
scroll to position [2018, 0]
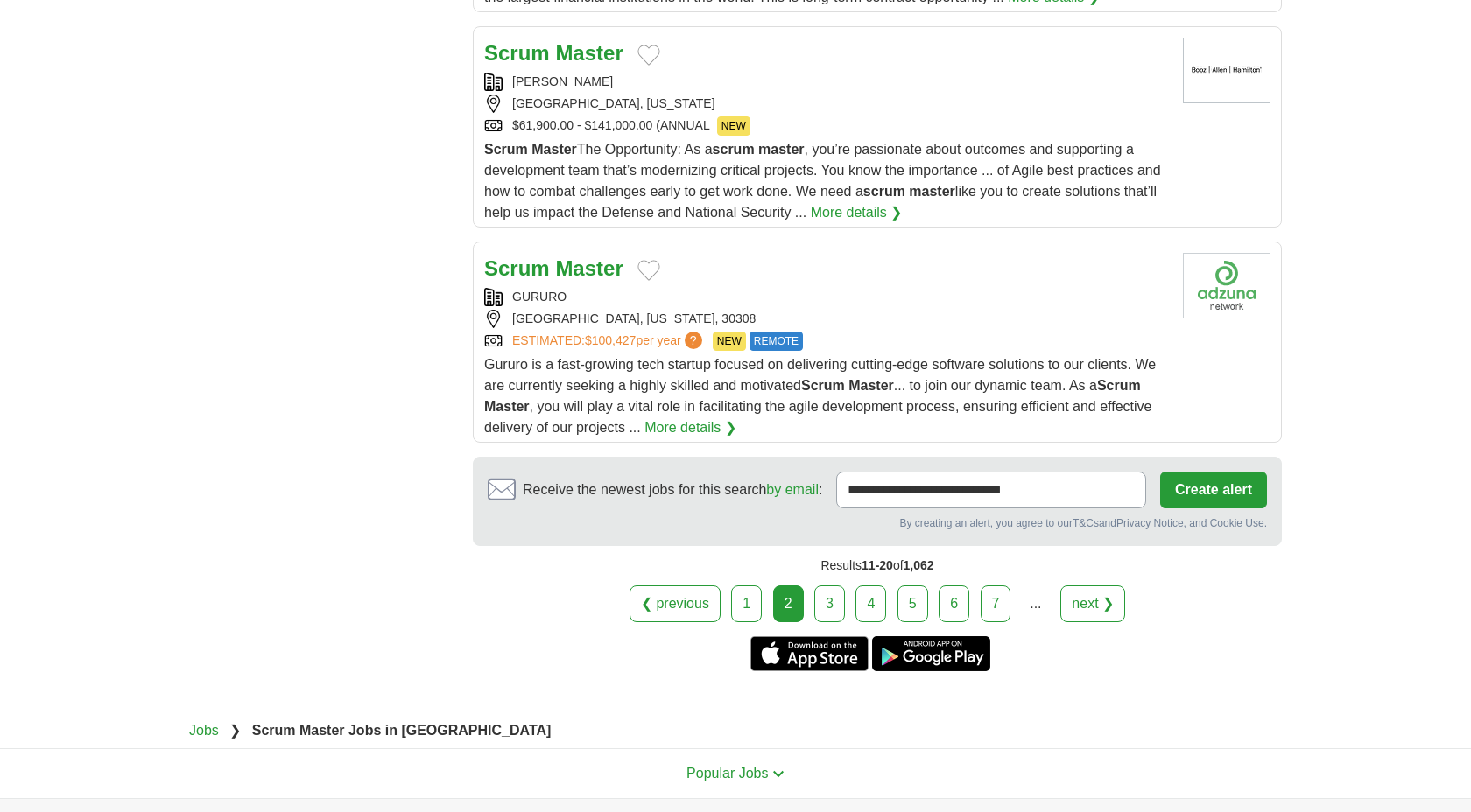
click at [622, 394] on span "Gururo is a fast-growing tech startup focused on delivering cutting-edge softwa…" at bounding box center [820, 396] width 672 height 78
click at [831, 600] on link "3" at bounding box center [829, 604] width 31 height 37
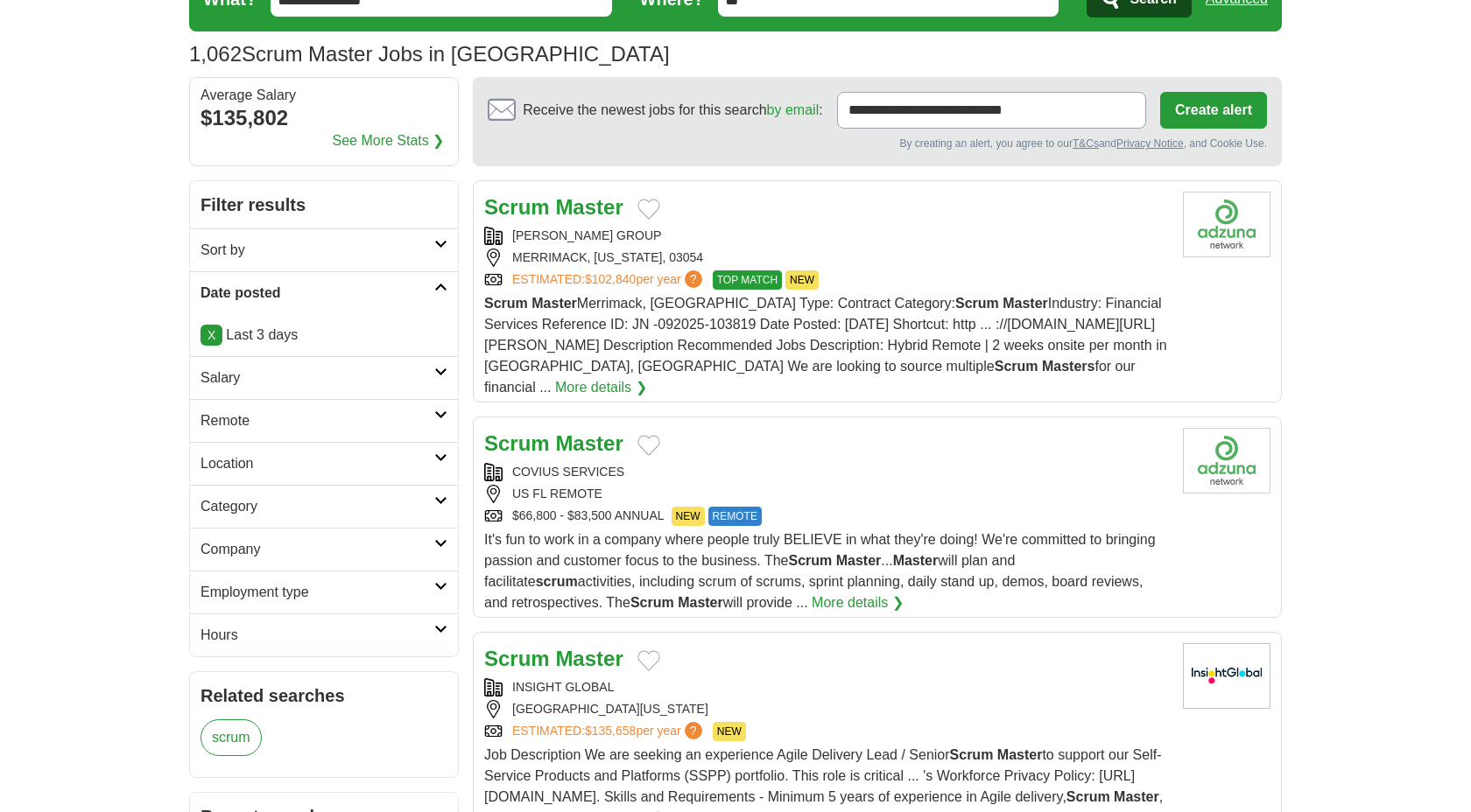
scroll to position [95, 0]
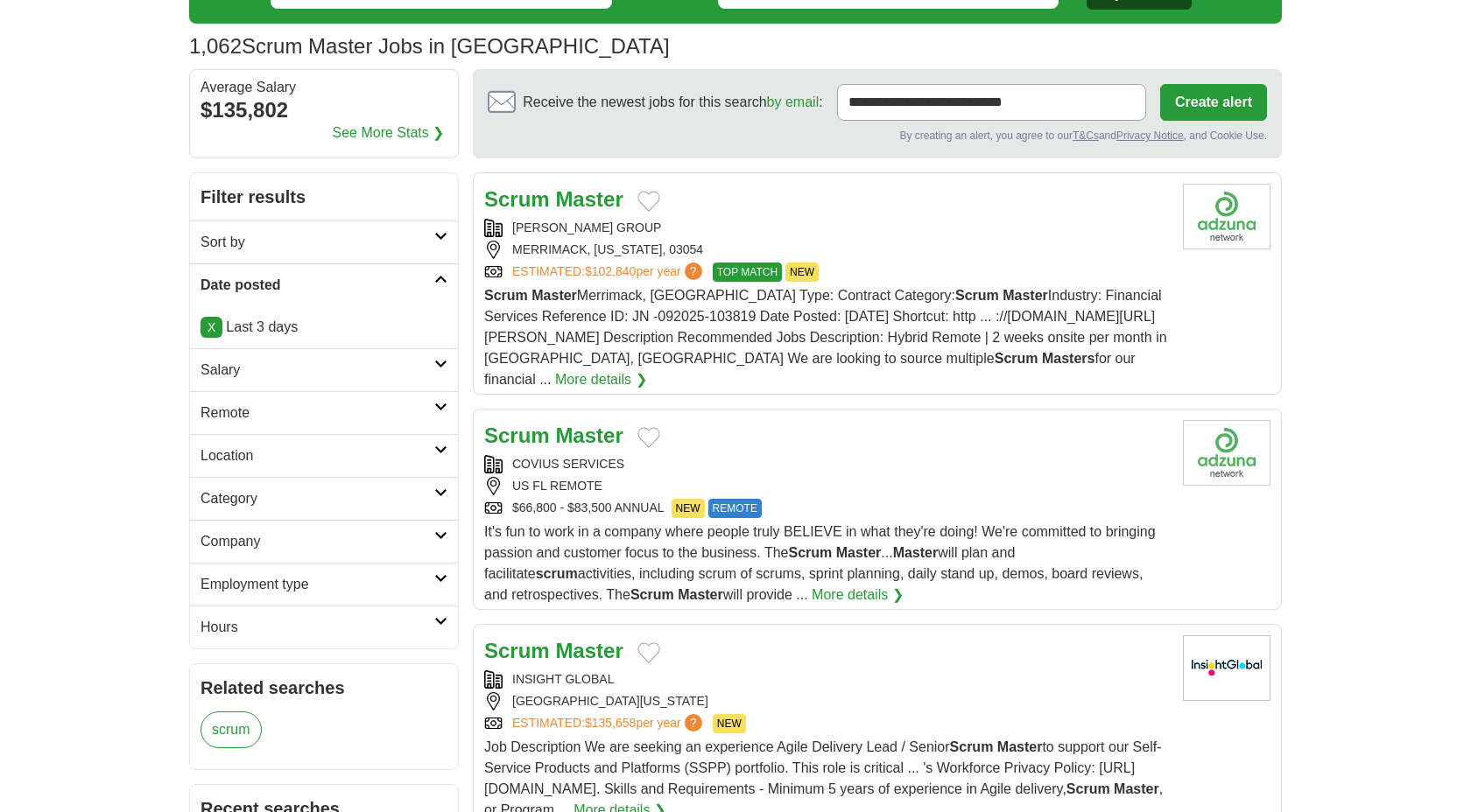
click at [891, 455] on div "COVIUS SERVICES US FL REMOTE $66,800 - $83,500 ANNUAL NEW REMOTE" at bounding box center [827, 486] width 685 height 63
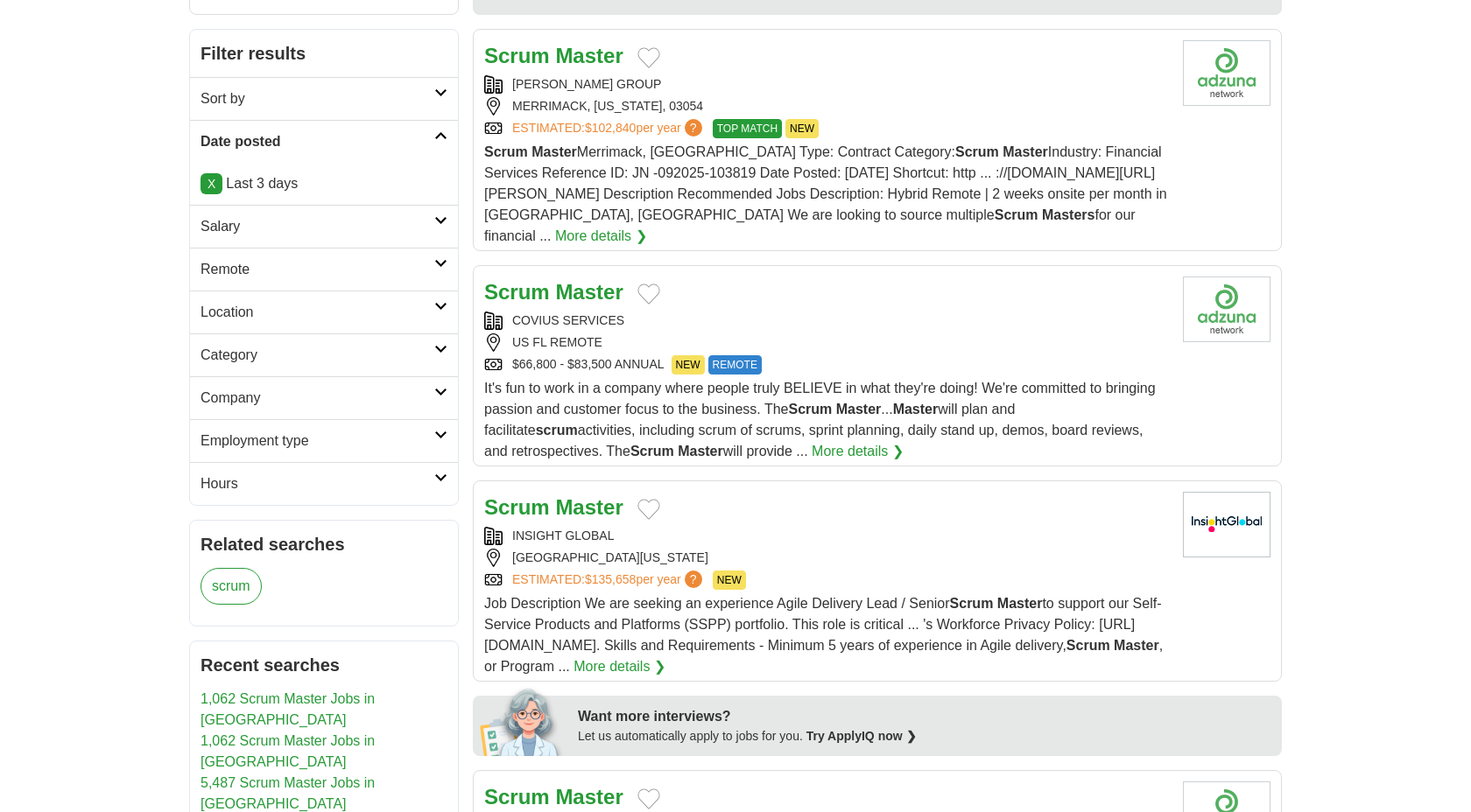
scroll to position [246, 0]
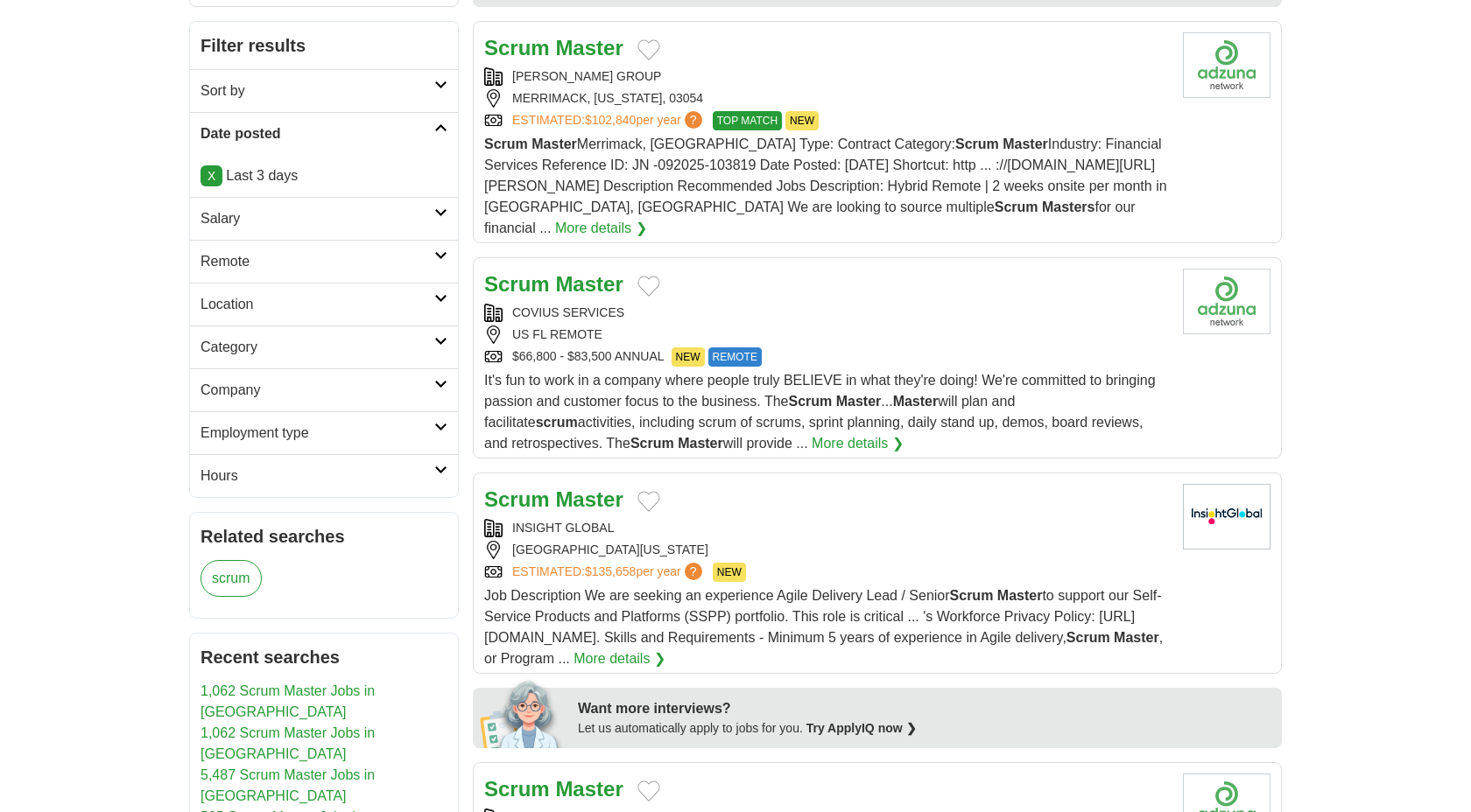
click at [908, 541] on div "[GEOGRAPHIC_DATA][US_STATE]" at bounding box center [827, 549] width 685 height 18
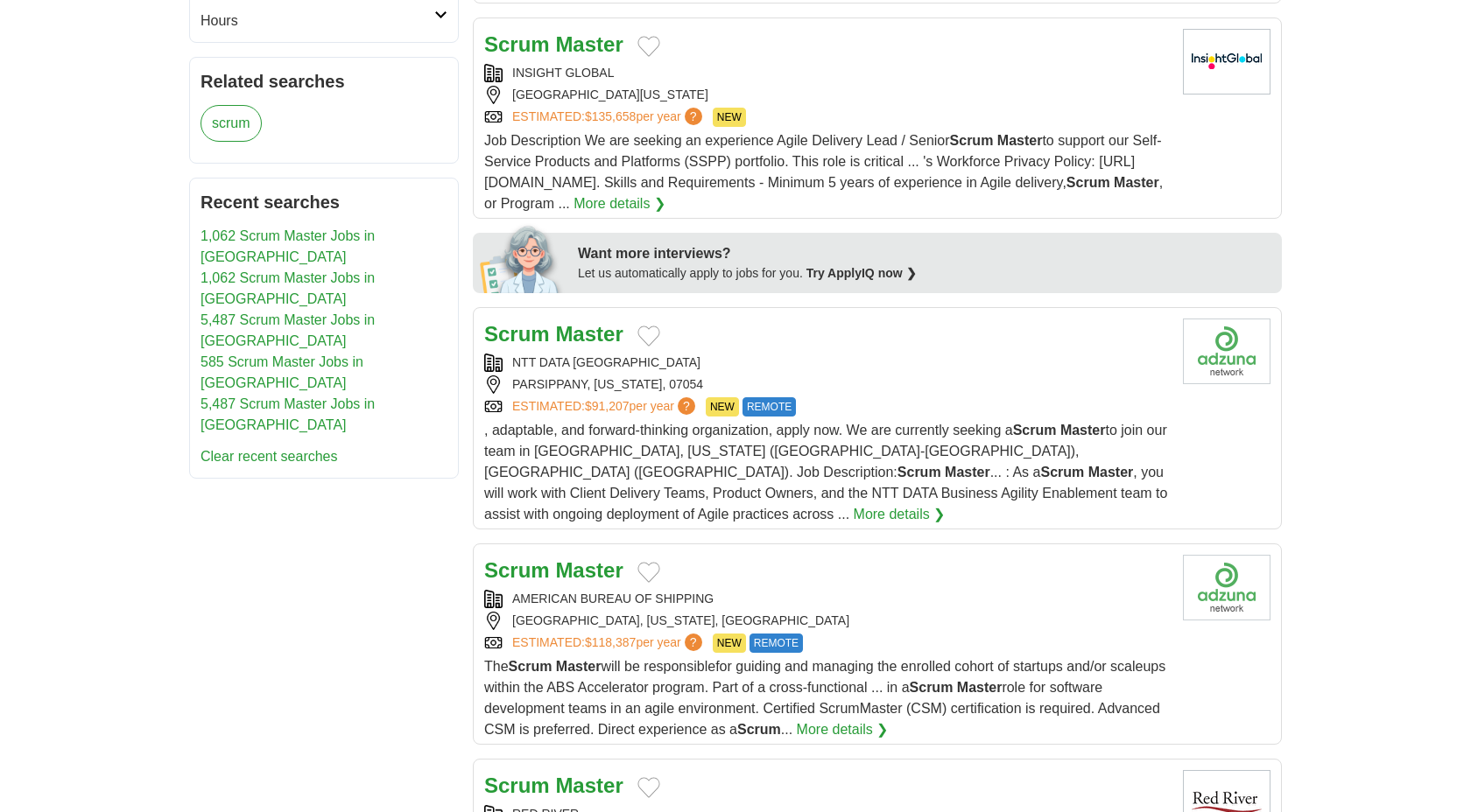
scroll to position [707, 0]
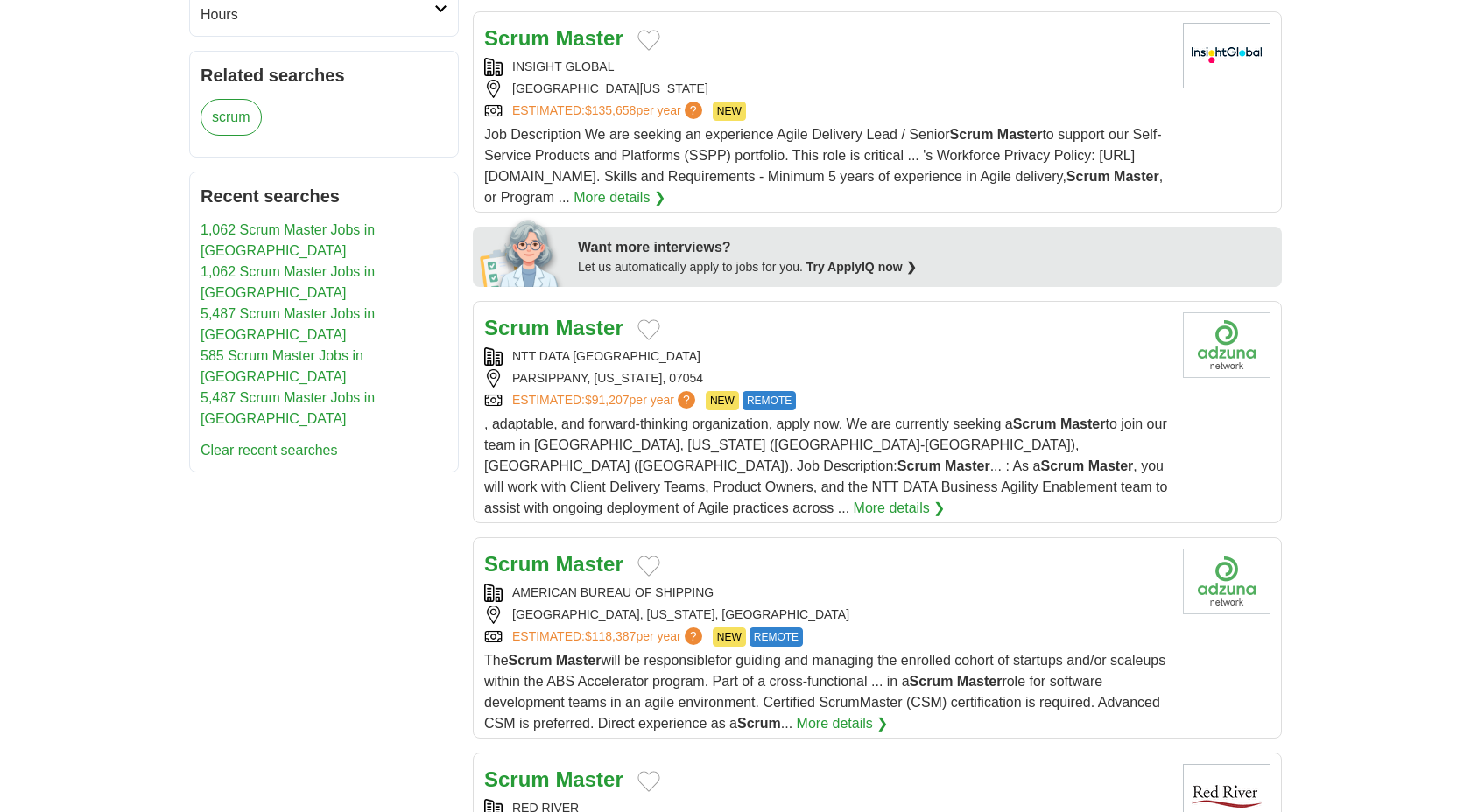
click at [957, 628] on div "ESTIMATED: $118,387 per year ? NEW REMOTE" at bounding box center [827, 638] width 685 height 19
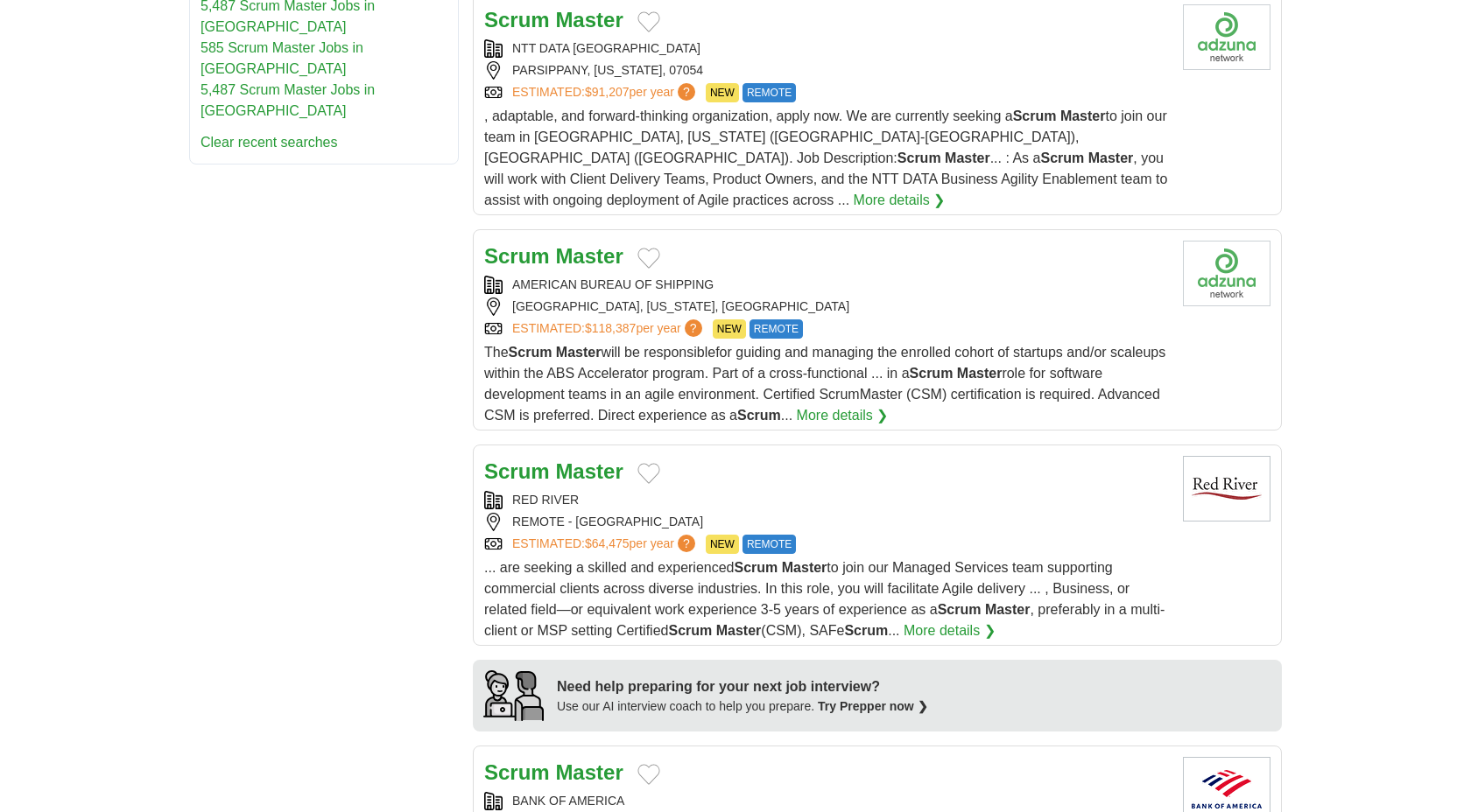
scroll to position [1029, 0]
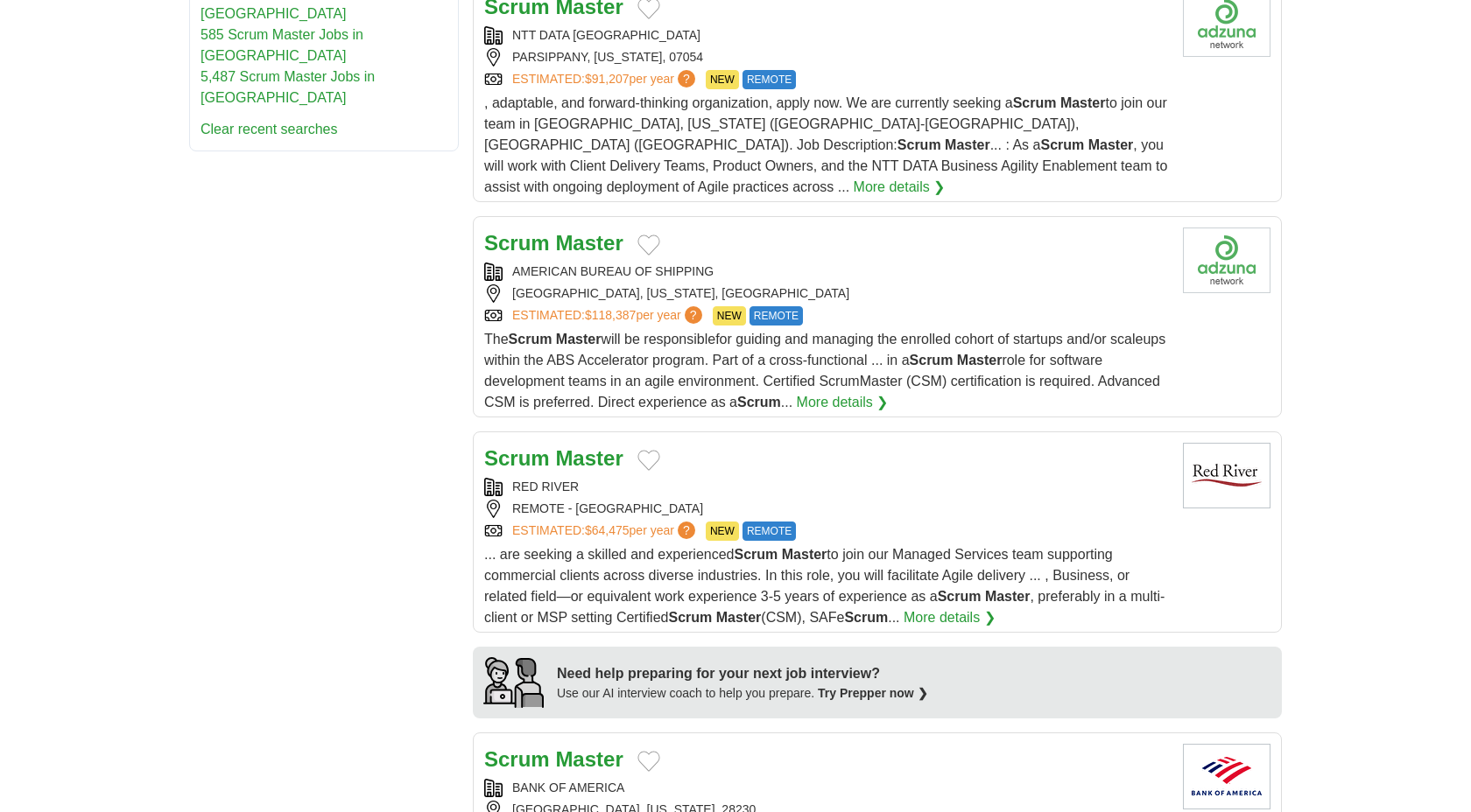
click at [995, 482] on div "RED RIVER REMOTE - UNITED STATES ESTIMATED: $64,475 per year ? NEW REMOTE" at bounding box center [827, 509] width 685 height 63
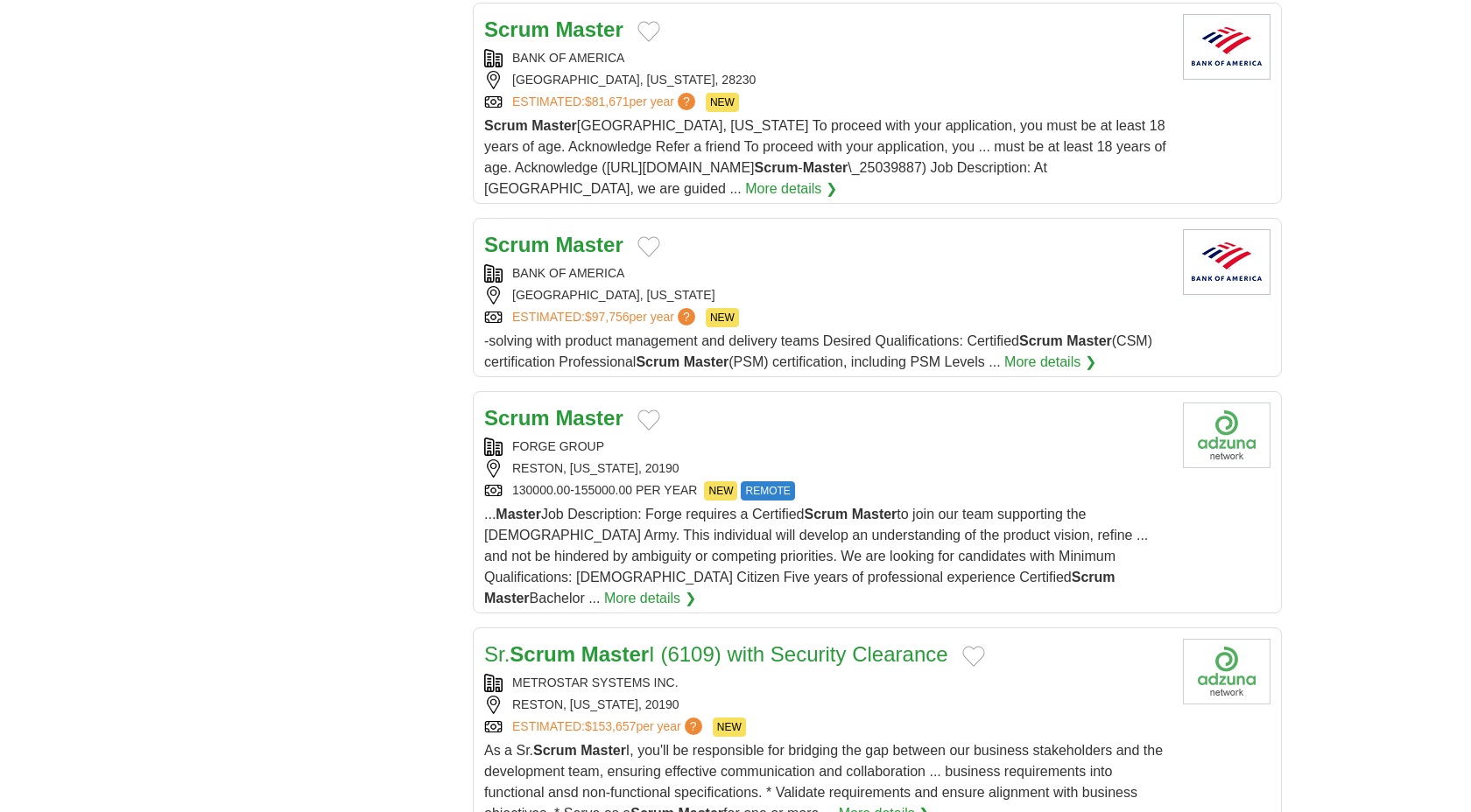
scroll to position [1771, 0]
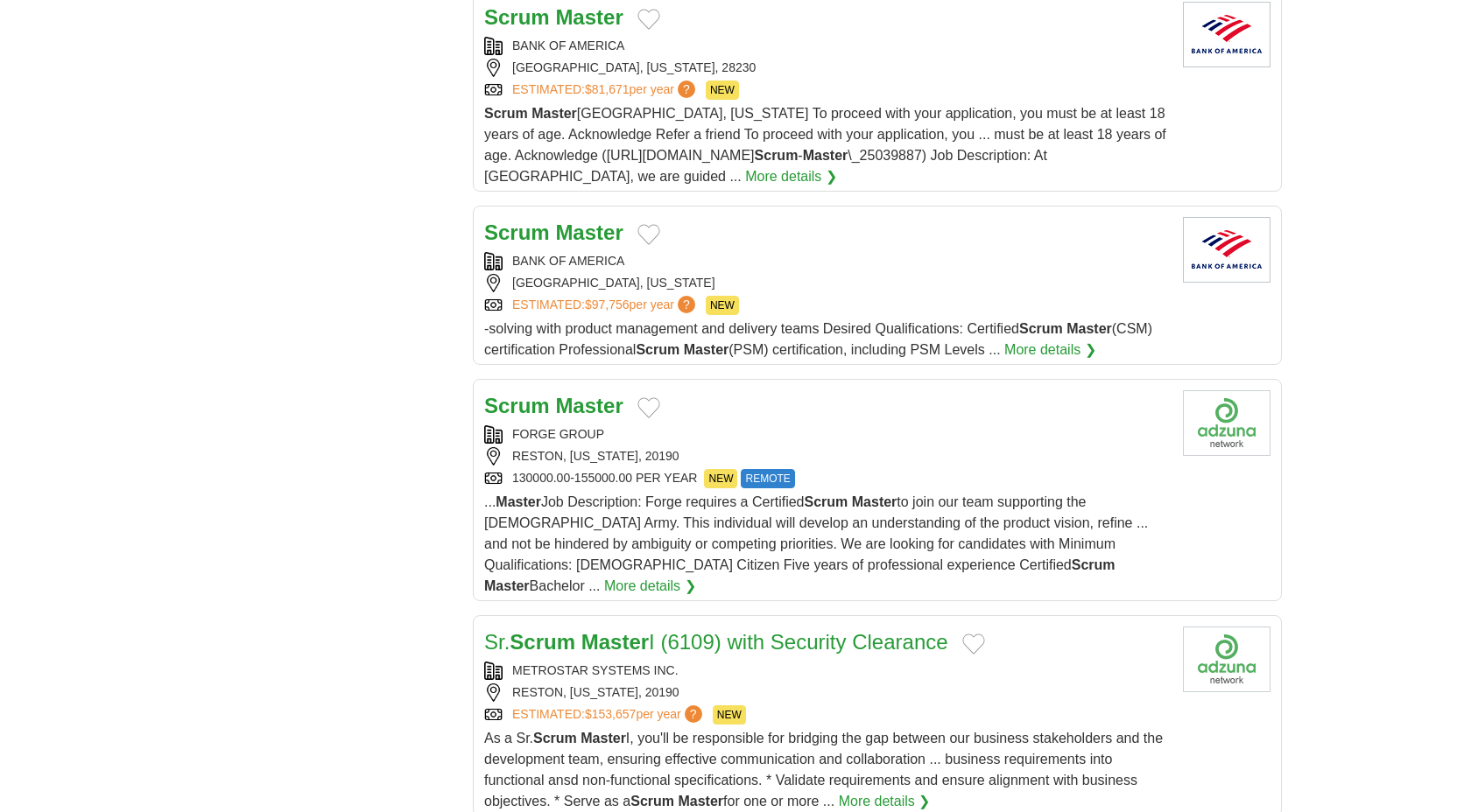
click at [900, 425] on div "FORGE GROUP" at bounding box center [827, 434] width 685 height 18
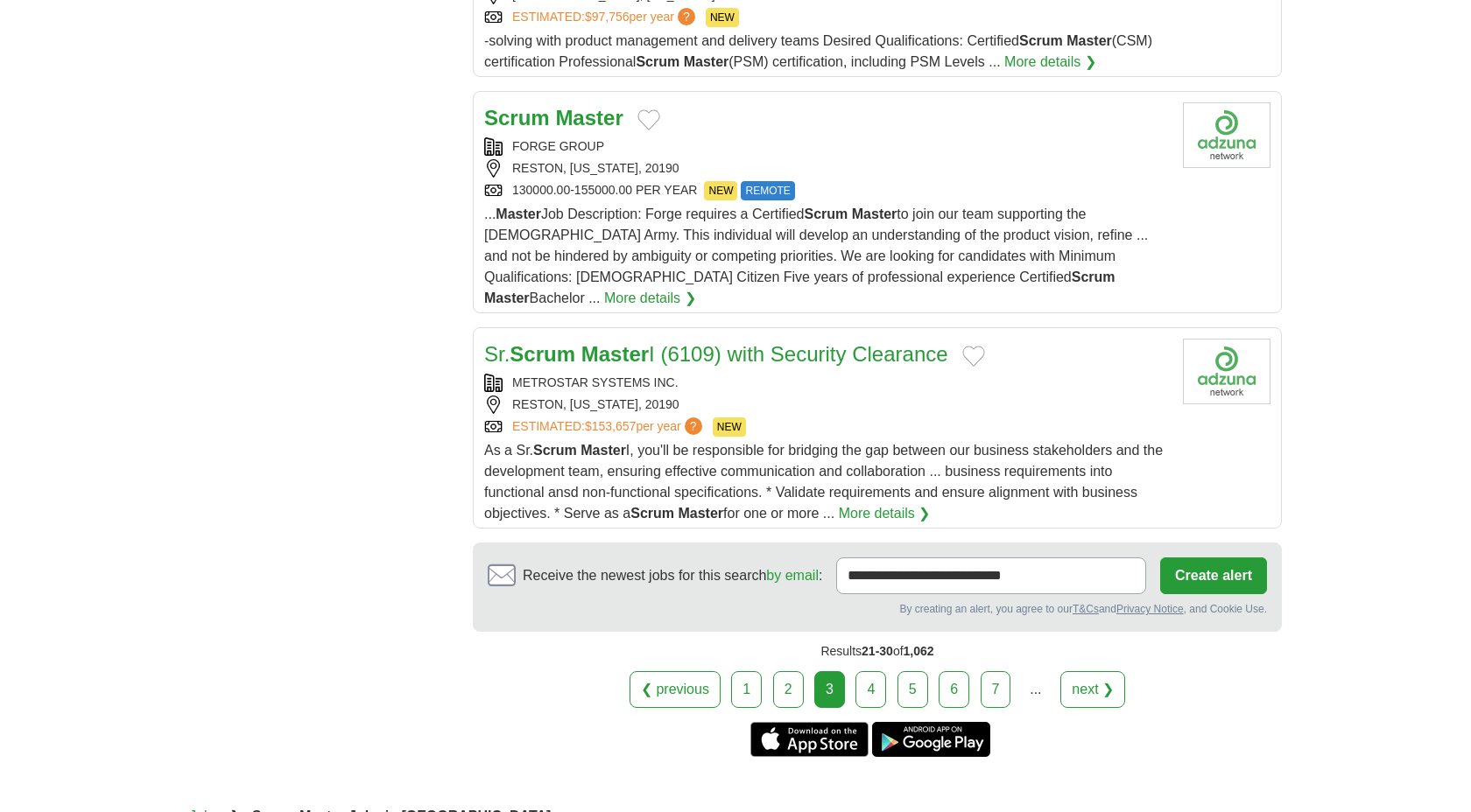
scroll to position [2063, 0]
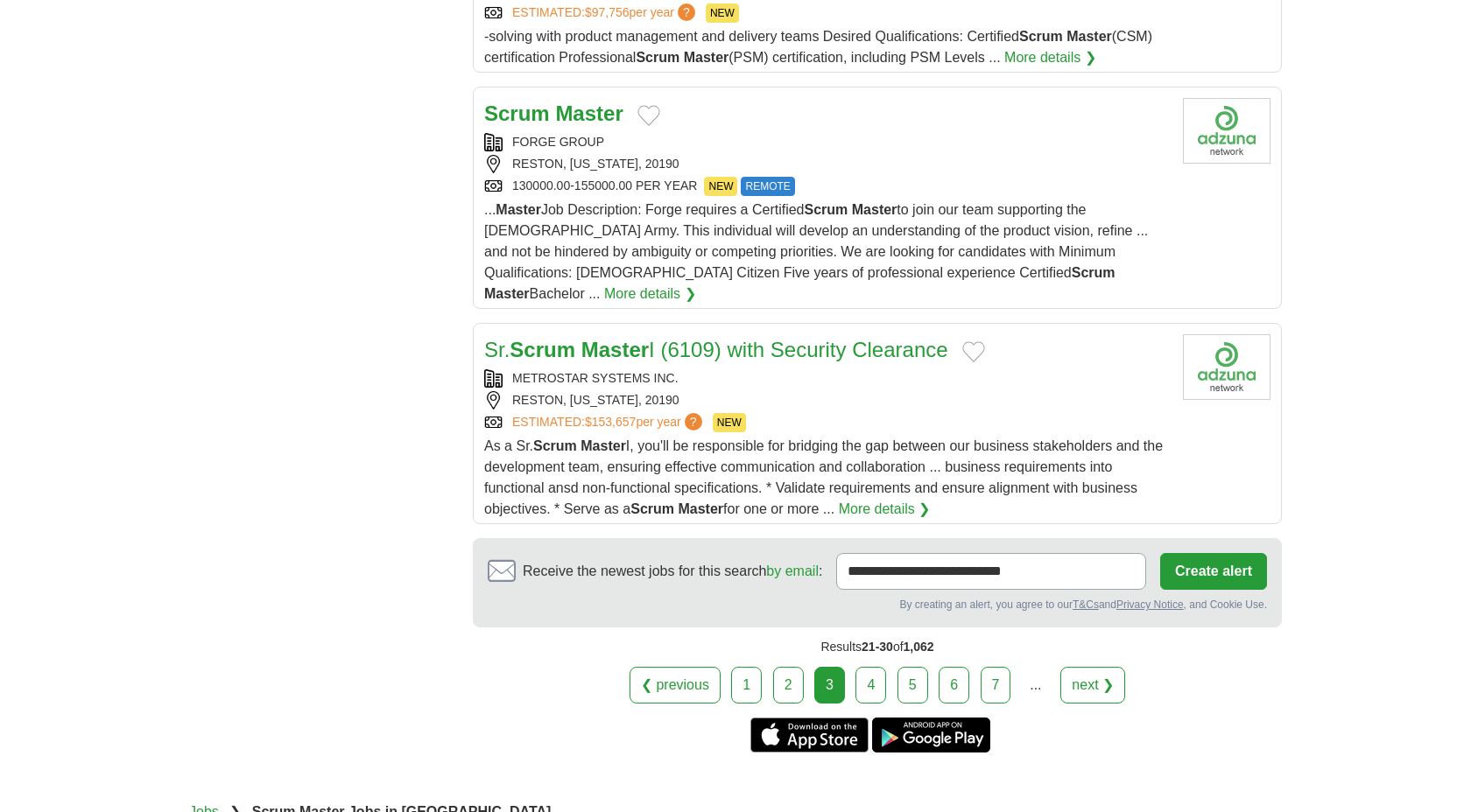
click at [870, 667] on link "4" at bounding box center [871, 685] width 31 height 37
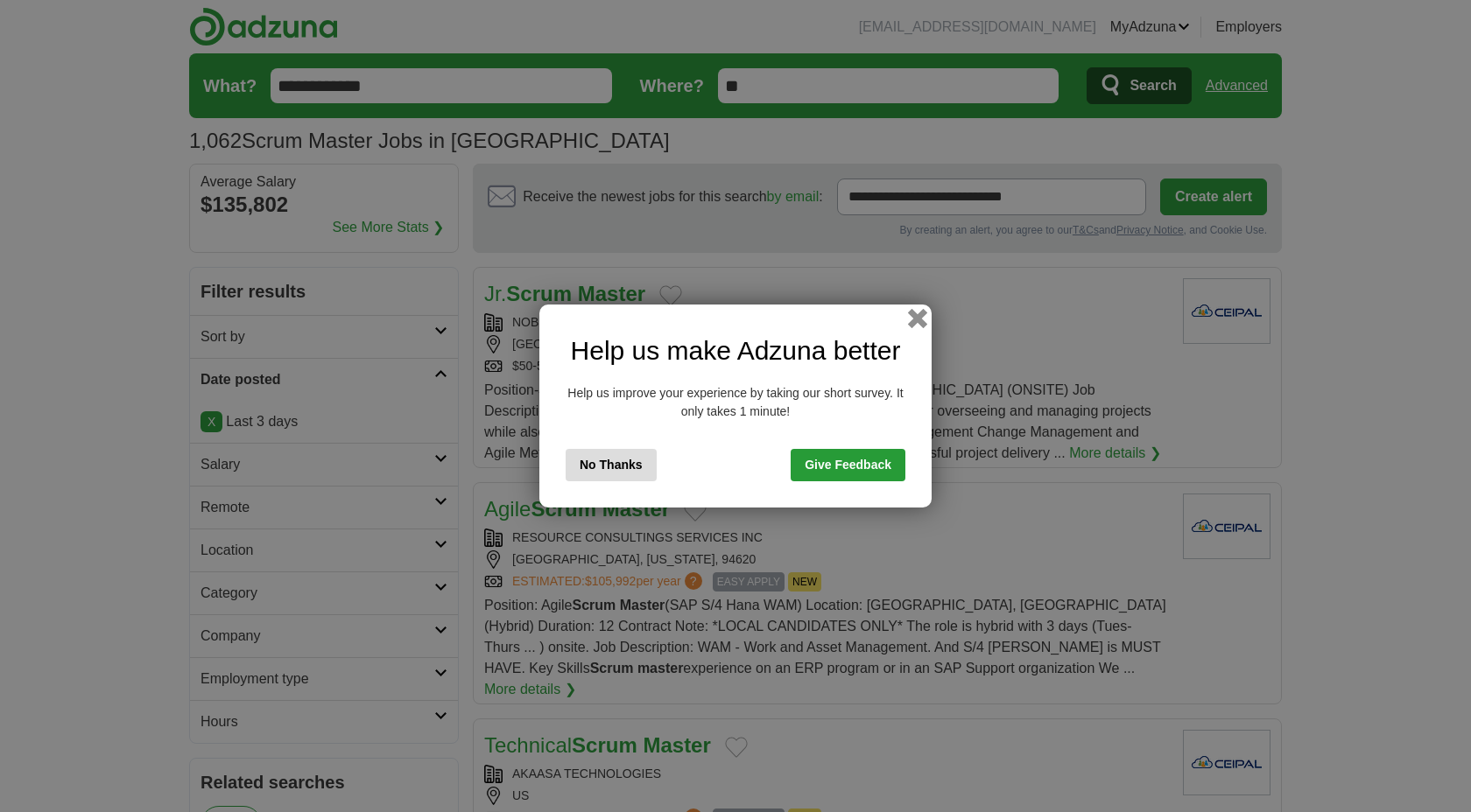
click at [916, 320] on button "button" at bounding box center [918, 319] width 19 height 19
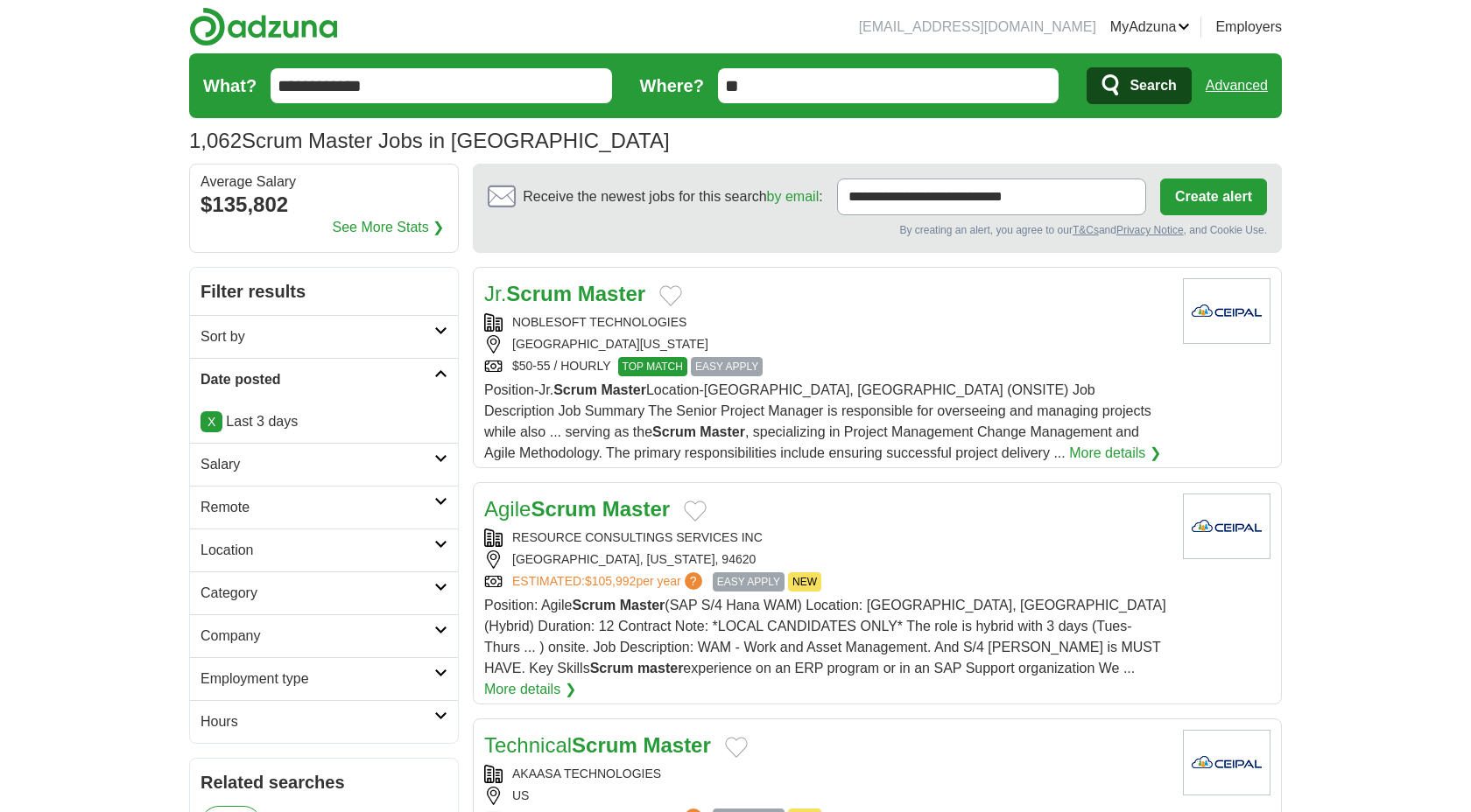
click at [966, 394] on span "Position-Jr. Scrum Master Location-[GEOGRAPHIC_DATA], [GEOGRAPHIC_DATA] (ONSITE…" at bounding box center [818, 422] width 667 height 78
click at [942, 575] on div "ESTIMATED: $105,992 per year ? EASY APPLY NEW" at bounding box center [827, 582] width 685 height 19
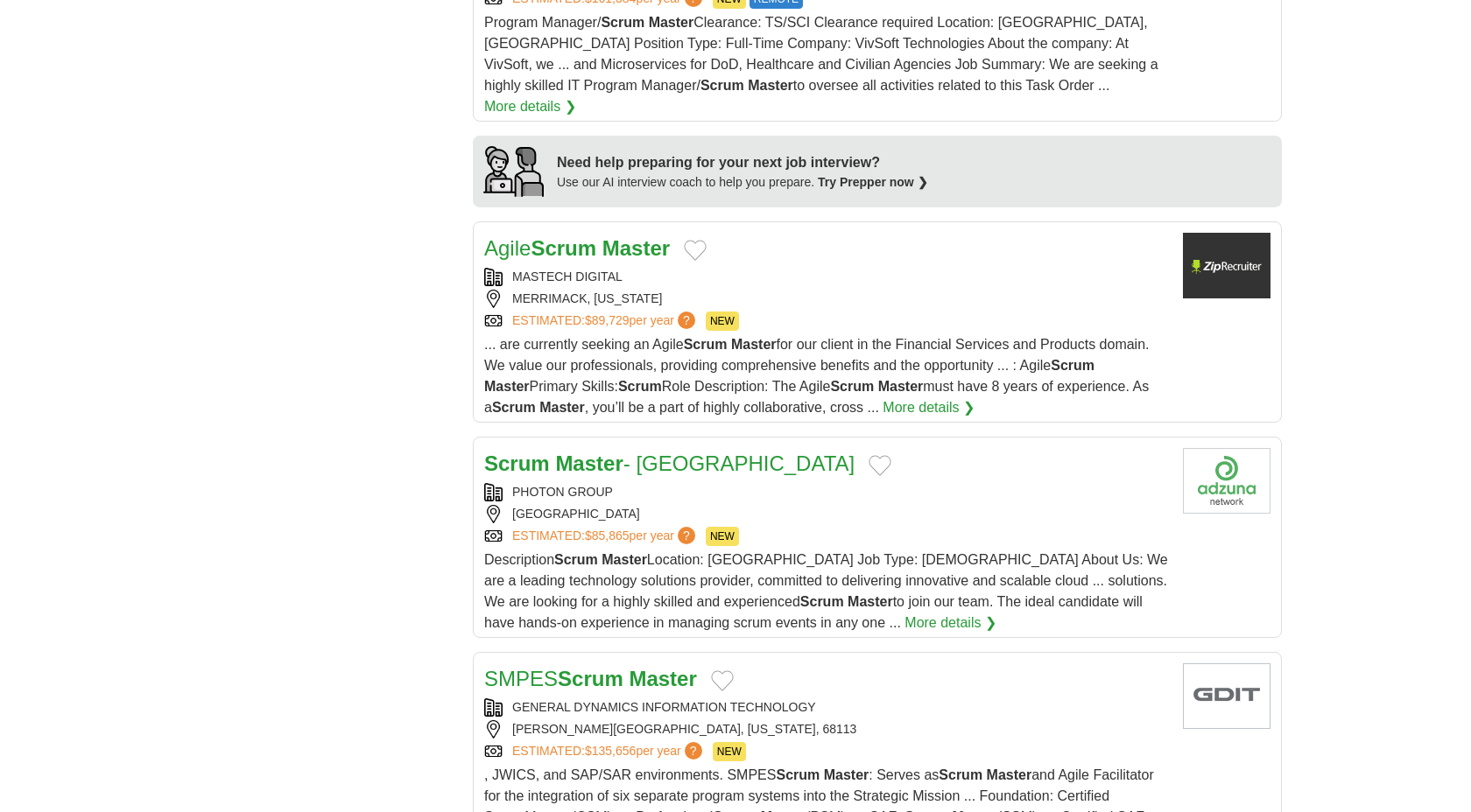
scroll to position [1500, 0]
click at [975, 335] on span "... are currently seeking an Agile Scrum Master for our client in the Financial…" at bounding box center [817, 374] width 666 height 78
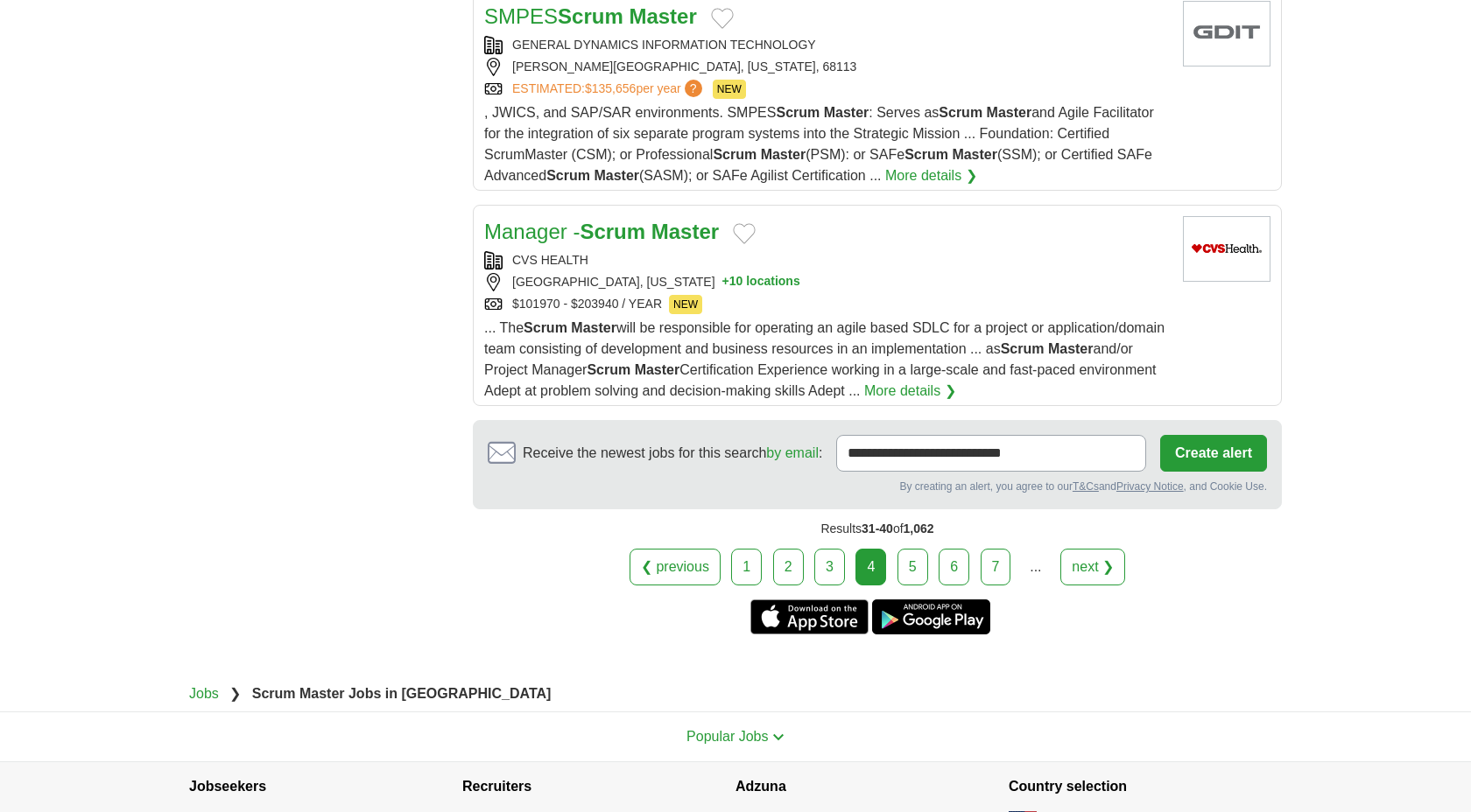
scroll to position [2163, 0]
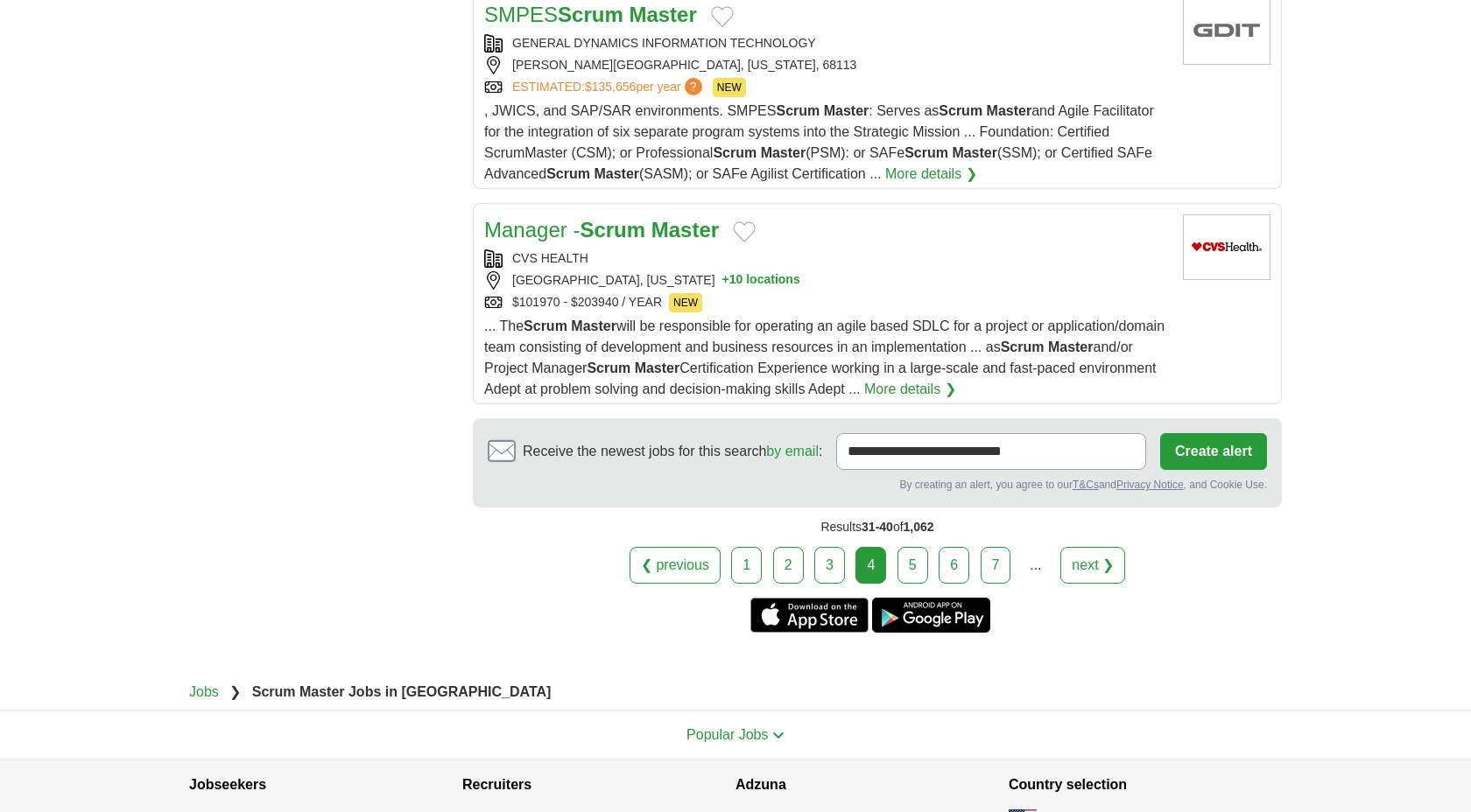
click at [917, 547] on link "5" at bounding box center [913, 566] width 31 height 37
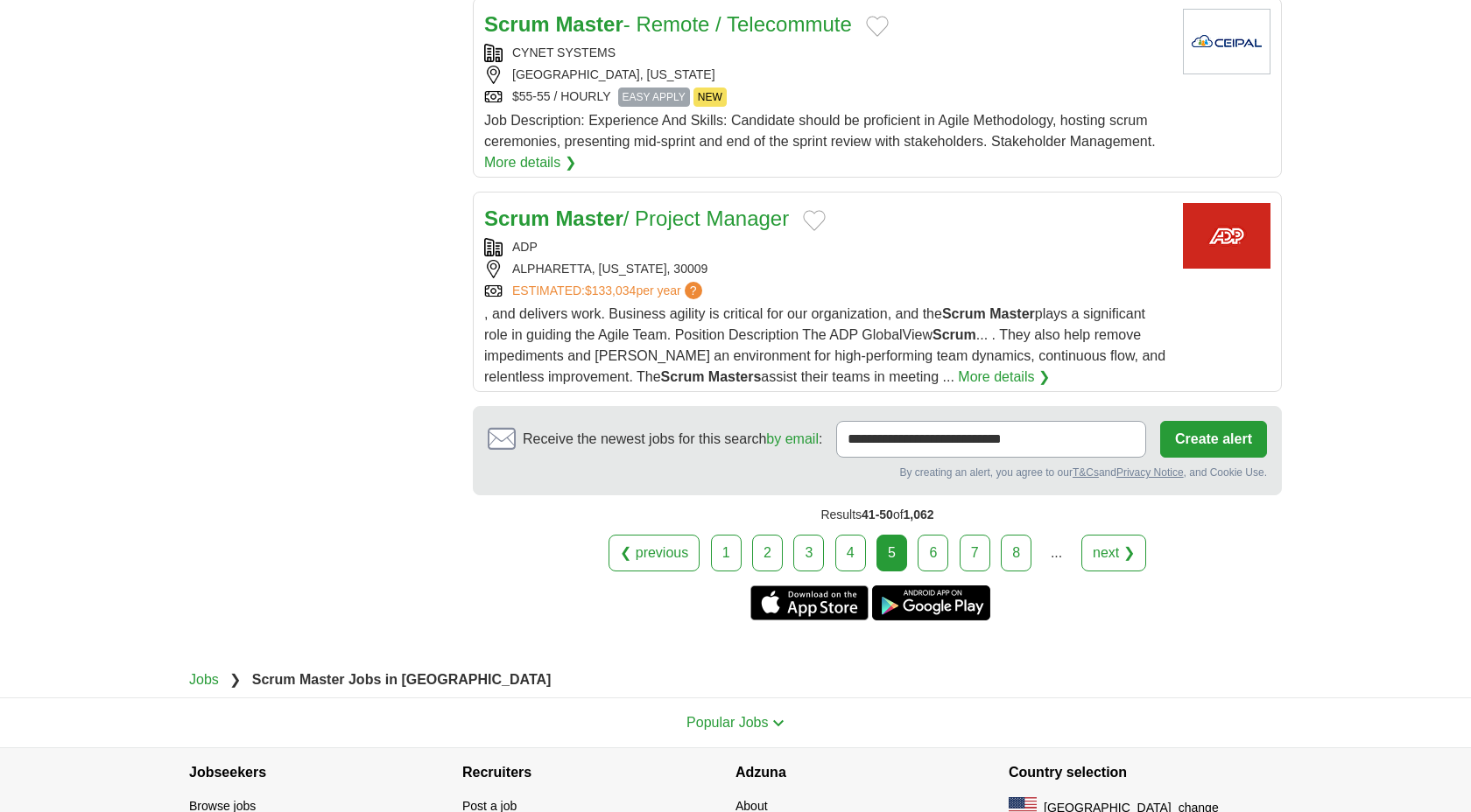
scroll to position [2218, 0]
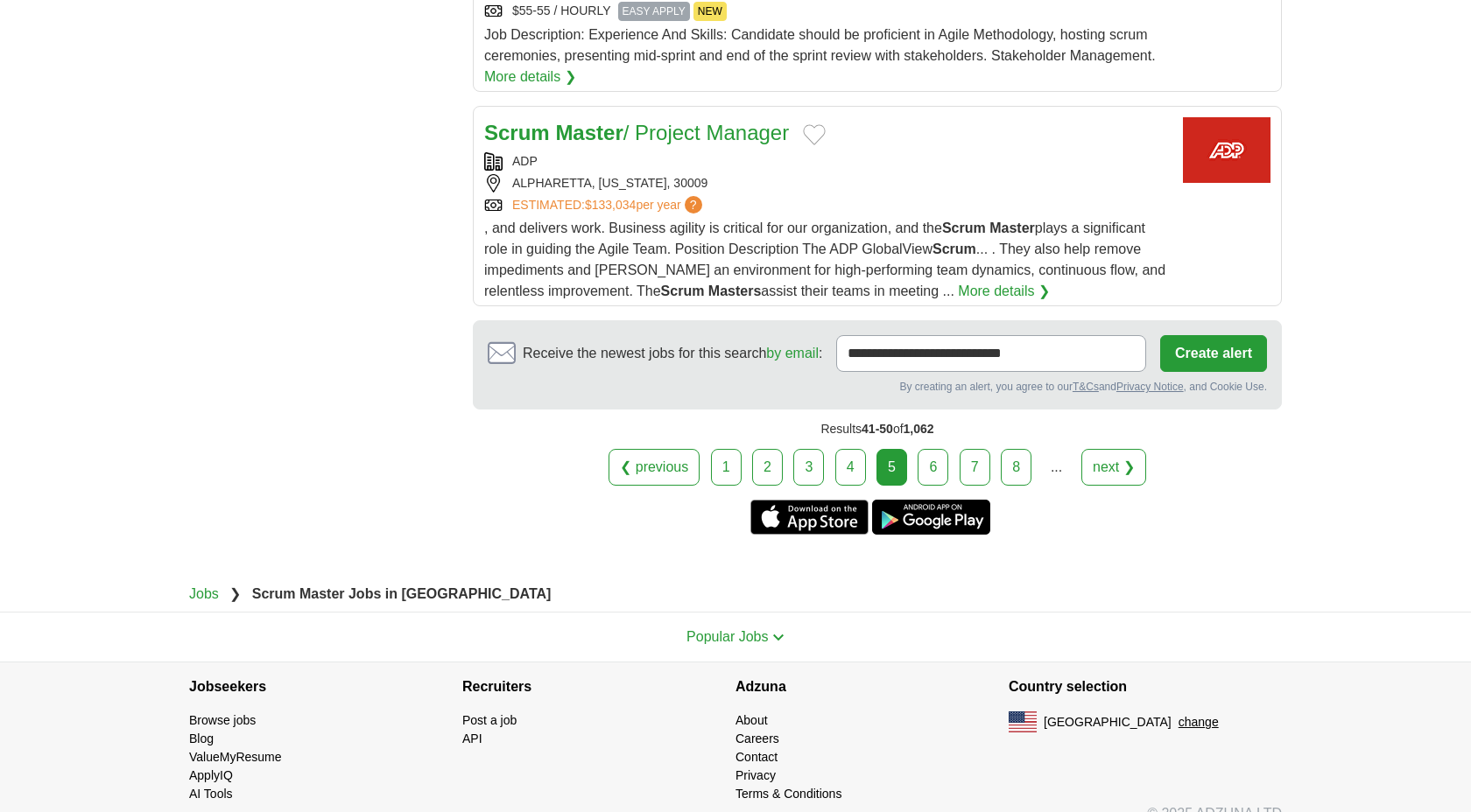
click at [942, 458] on link "6" at bounding box center [933, 467] width 31 height 37
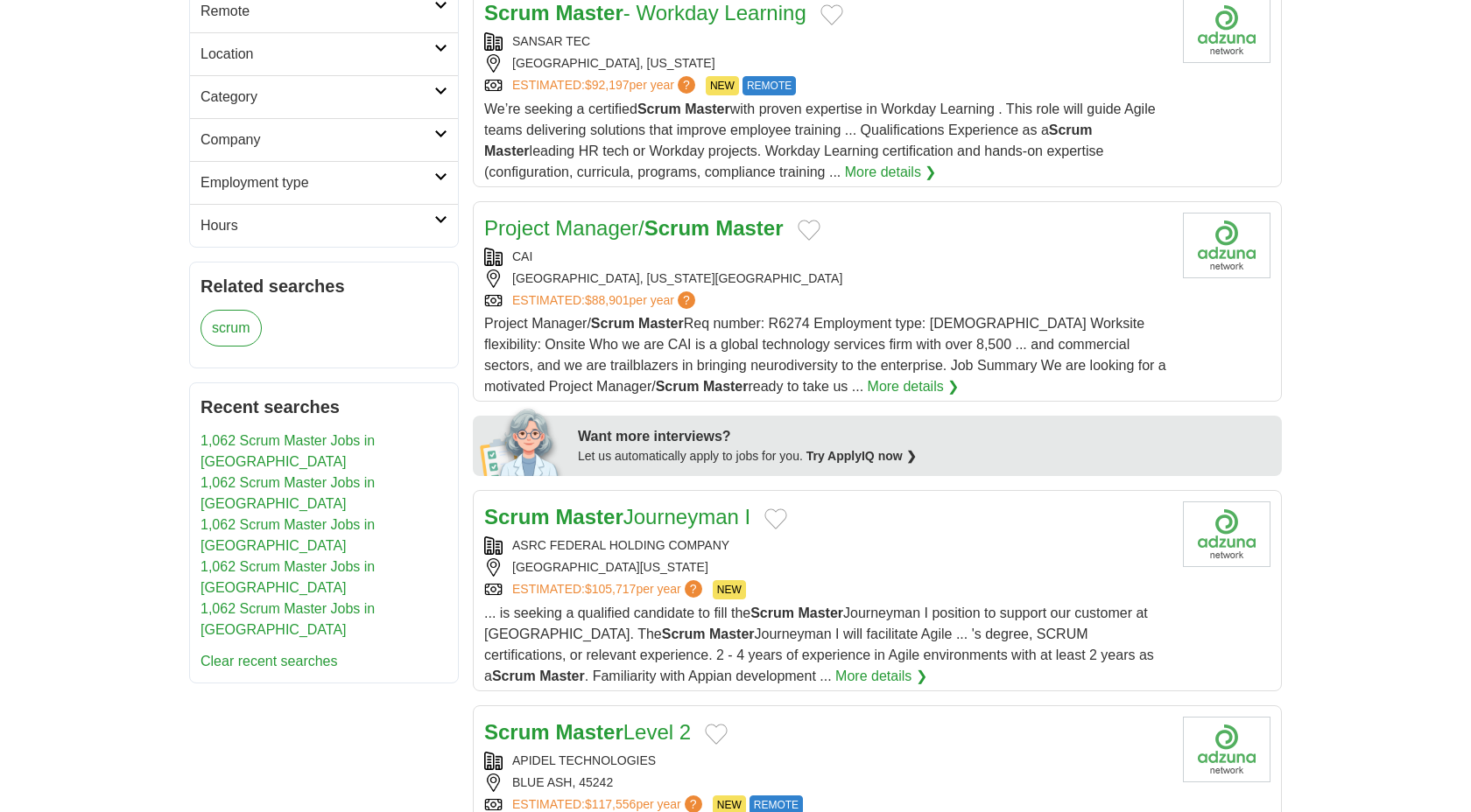
scroll to position [508, 0]
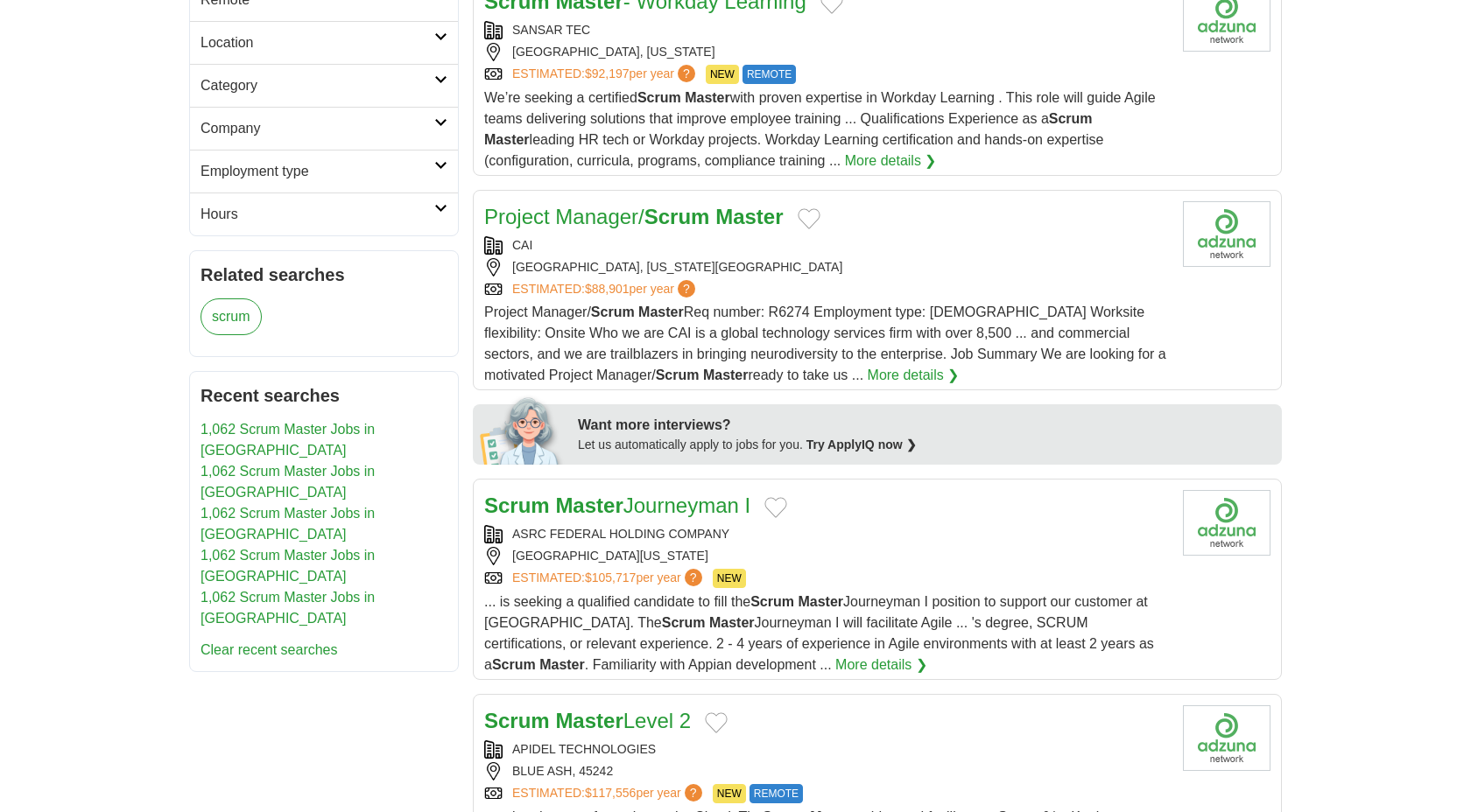
click at [968, 384] on div "Project Manager/ Scrum Master Req number: R6274 Employment type: Full time Work…" at bounding box center [827, 344] width 685 height 84
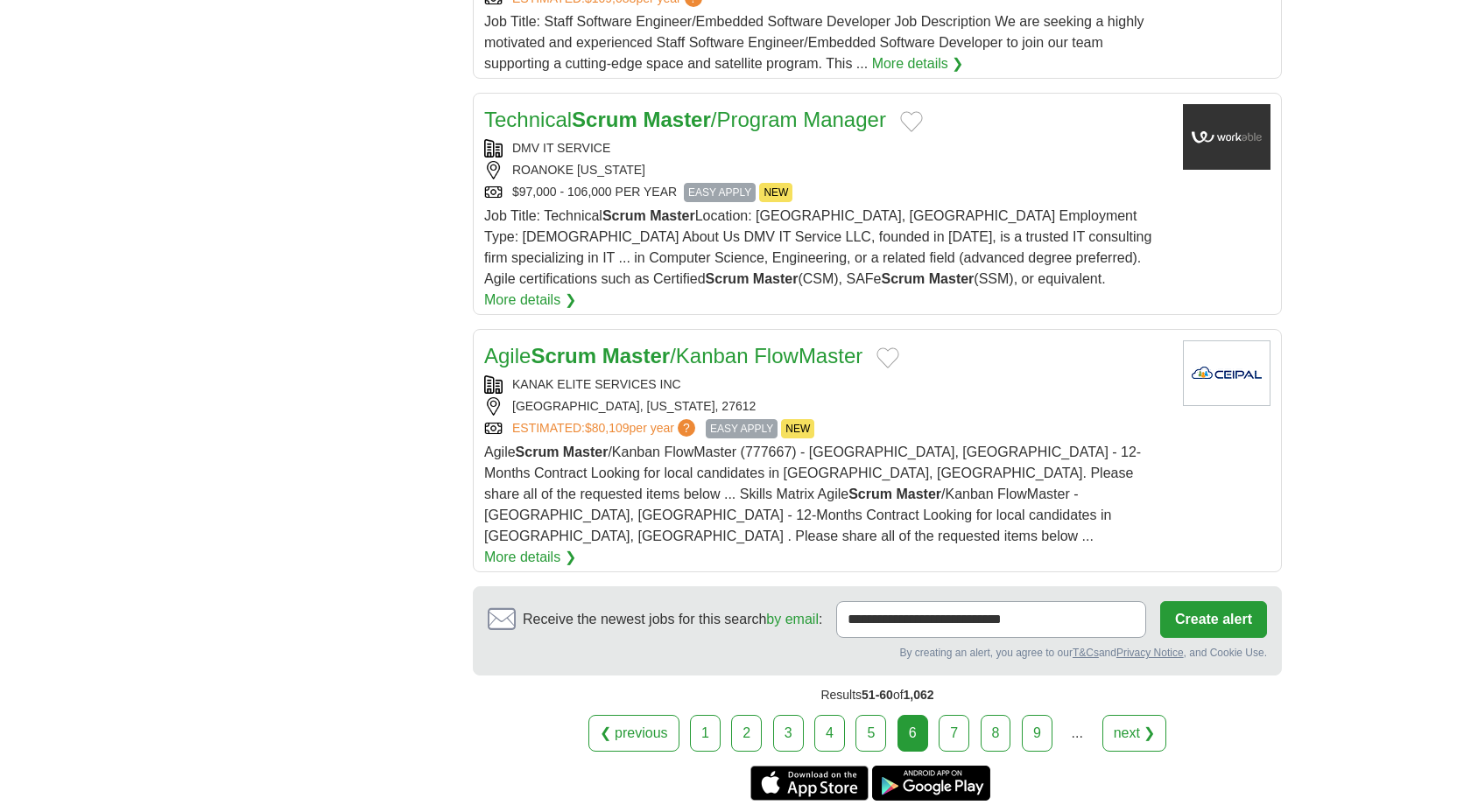
scroll to position [2052, 0]
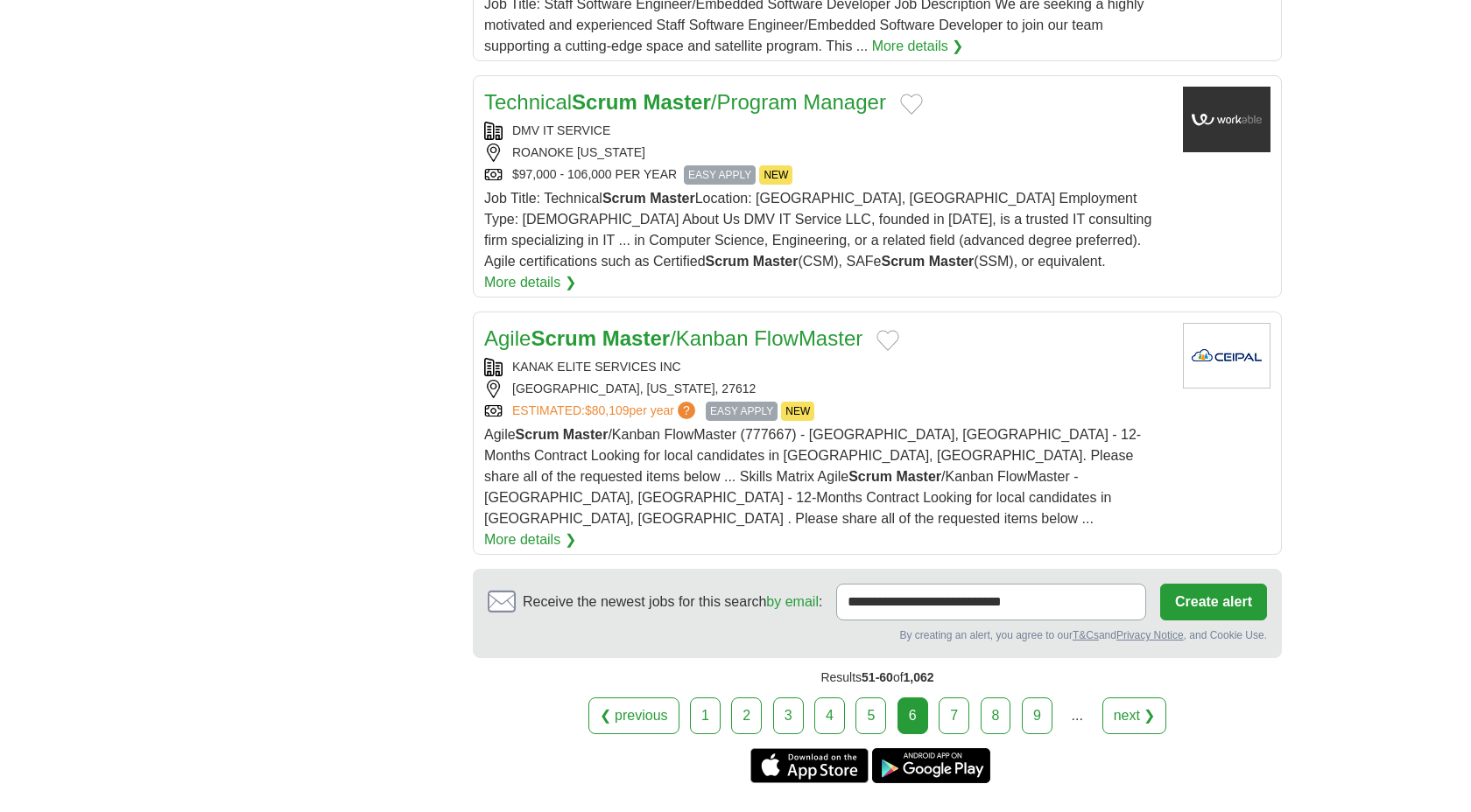
click at [955, 698] on link "7" at bounding box center [955, 716] width 31 height 37
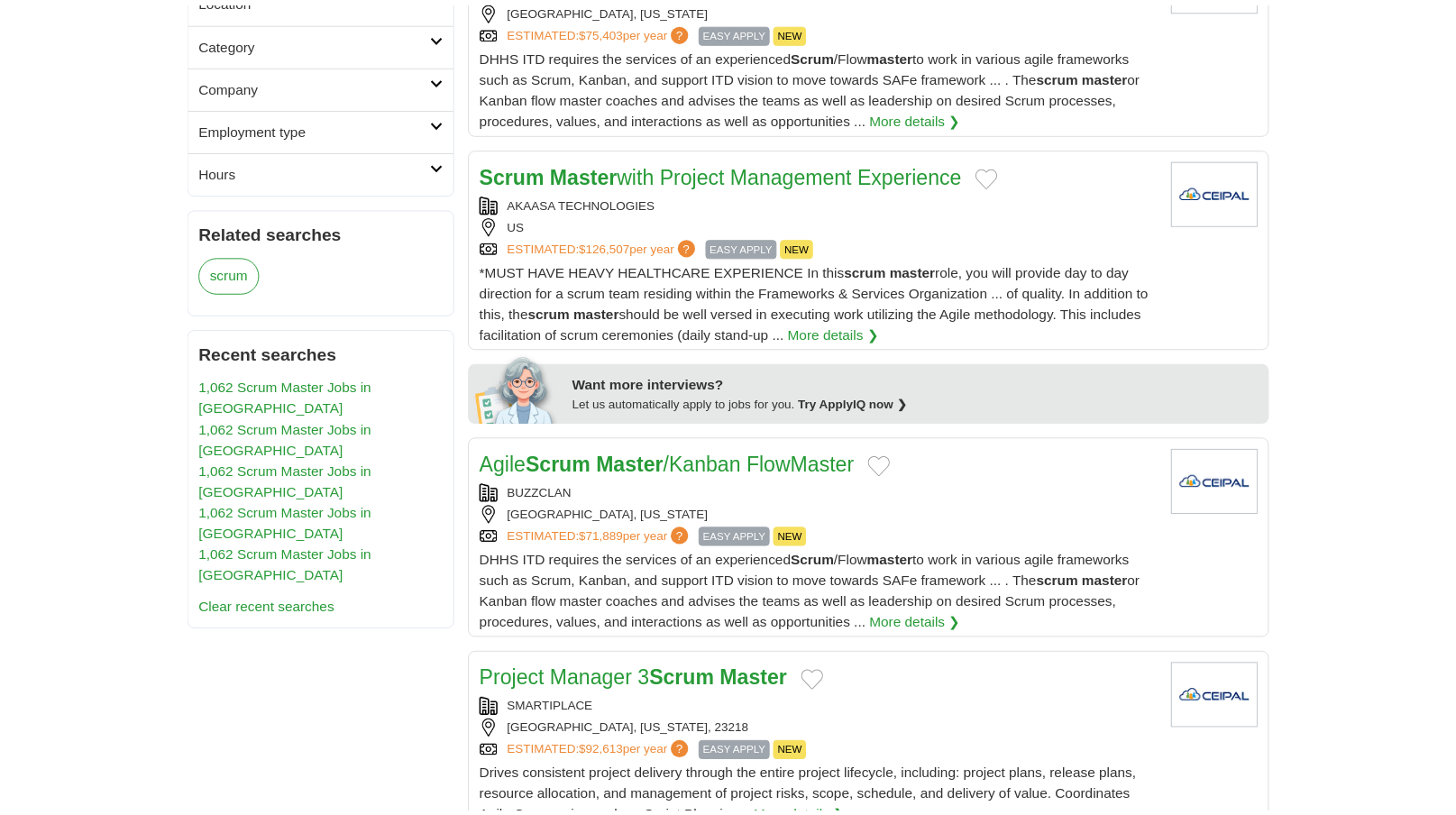
scroll to position [583, 0]
